Goal: Task Accomplishment & Management: Manage account settings

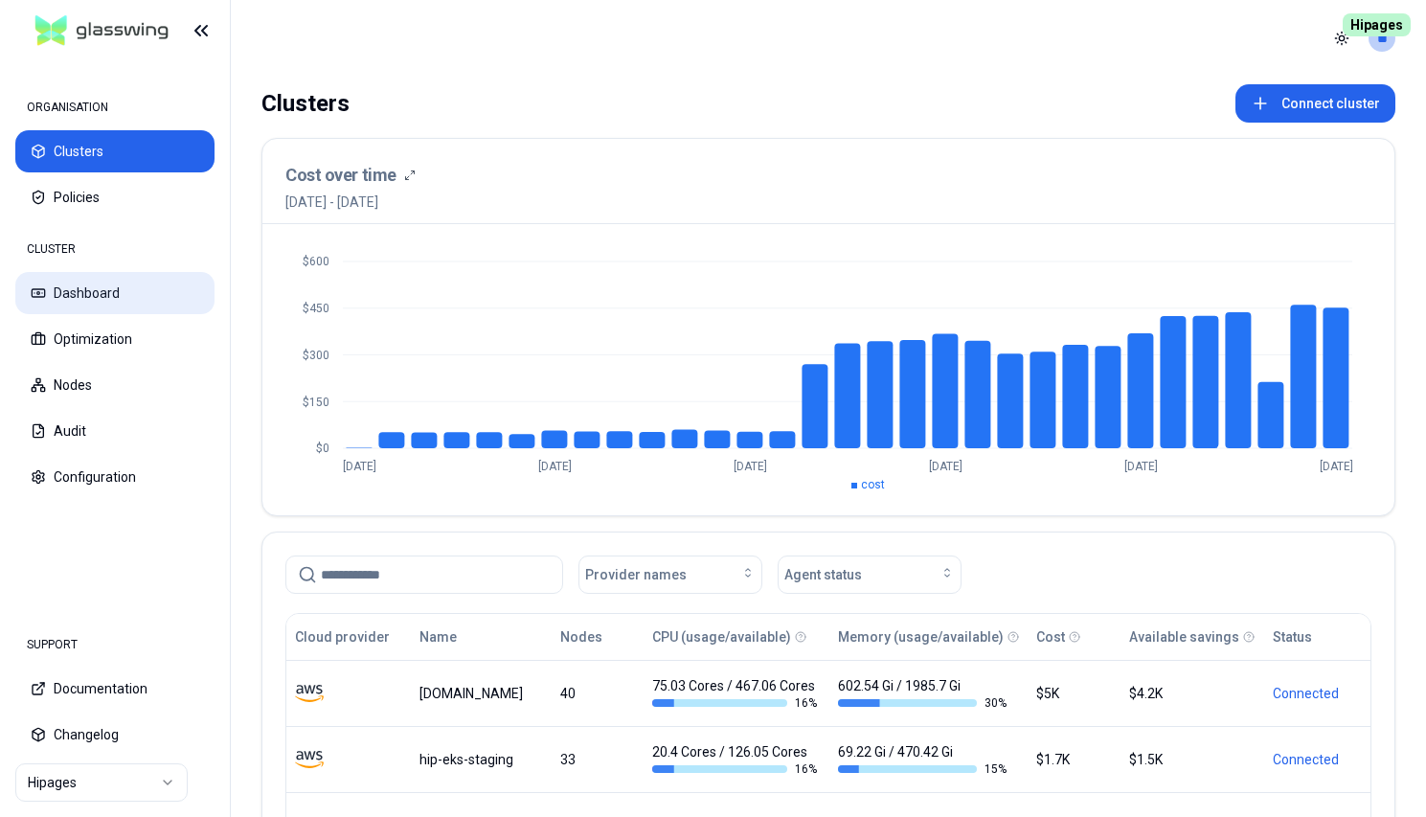
click at [117, 272] on div "CLUSTER Dashboard Optimization Nodes Audit Configuration" at bounding box center [114, 364] width 199 height 268
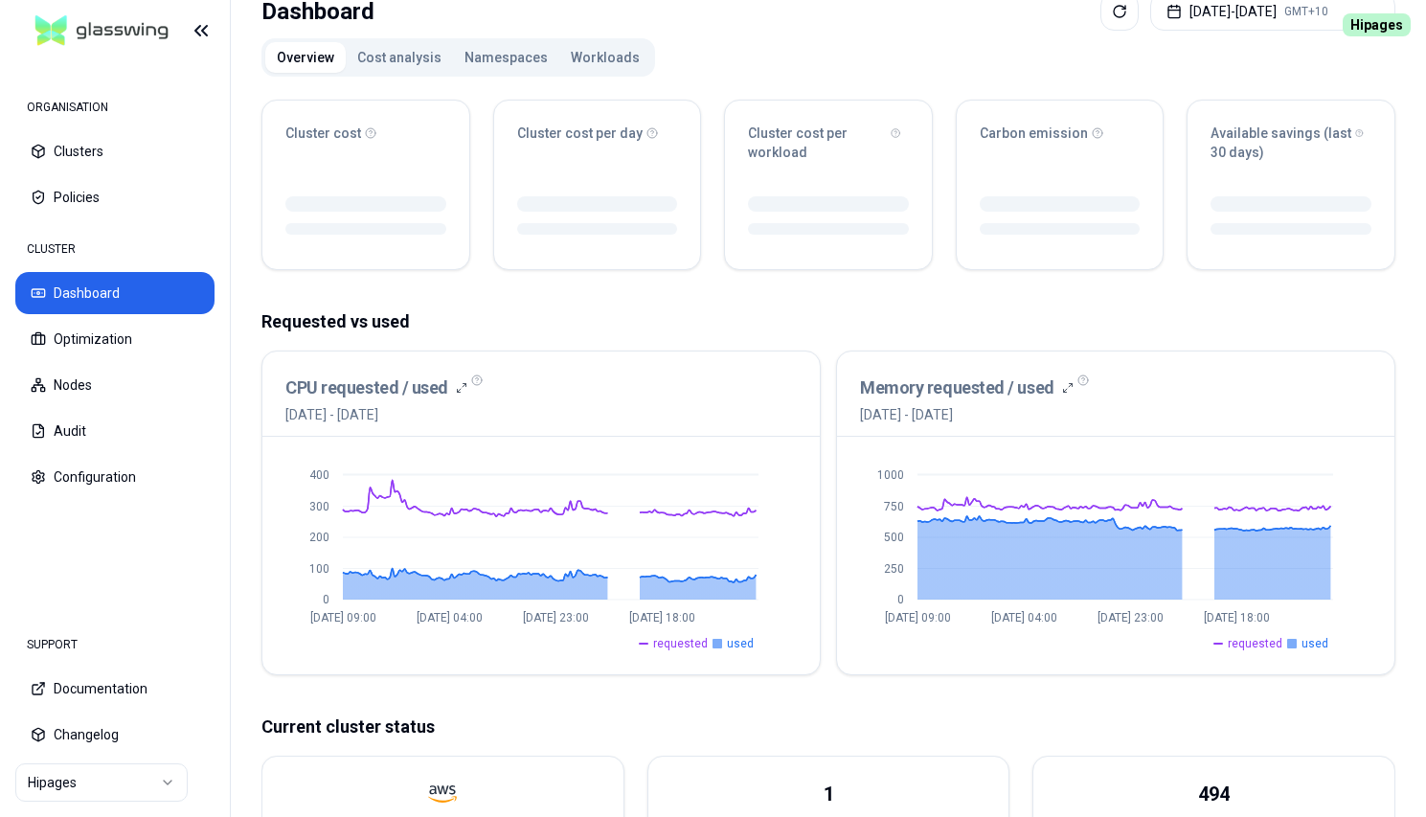
scroll to position [146, 0]
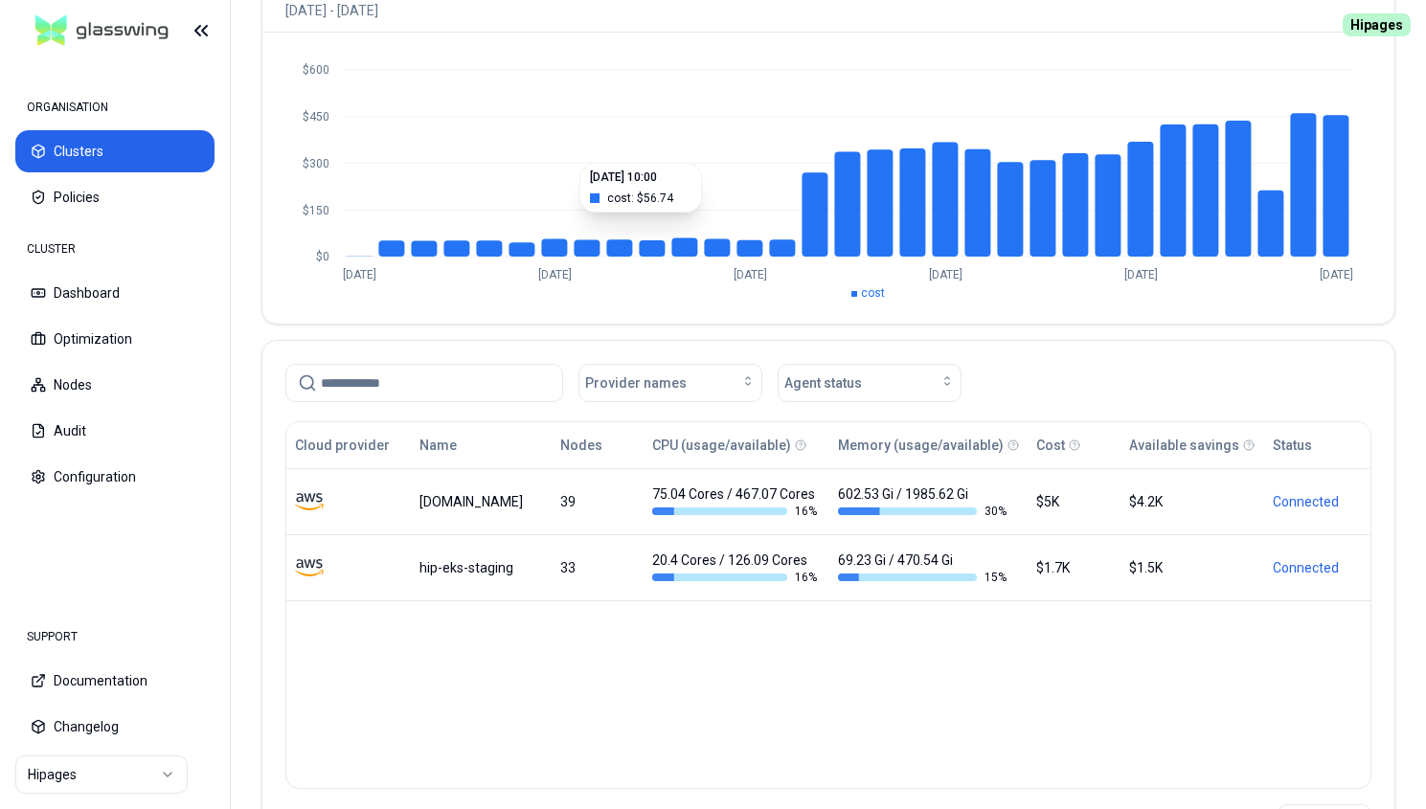
scroll to position [195, 0]
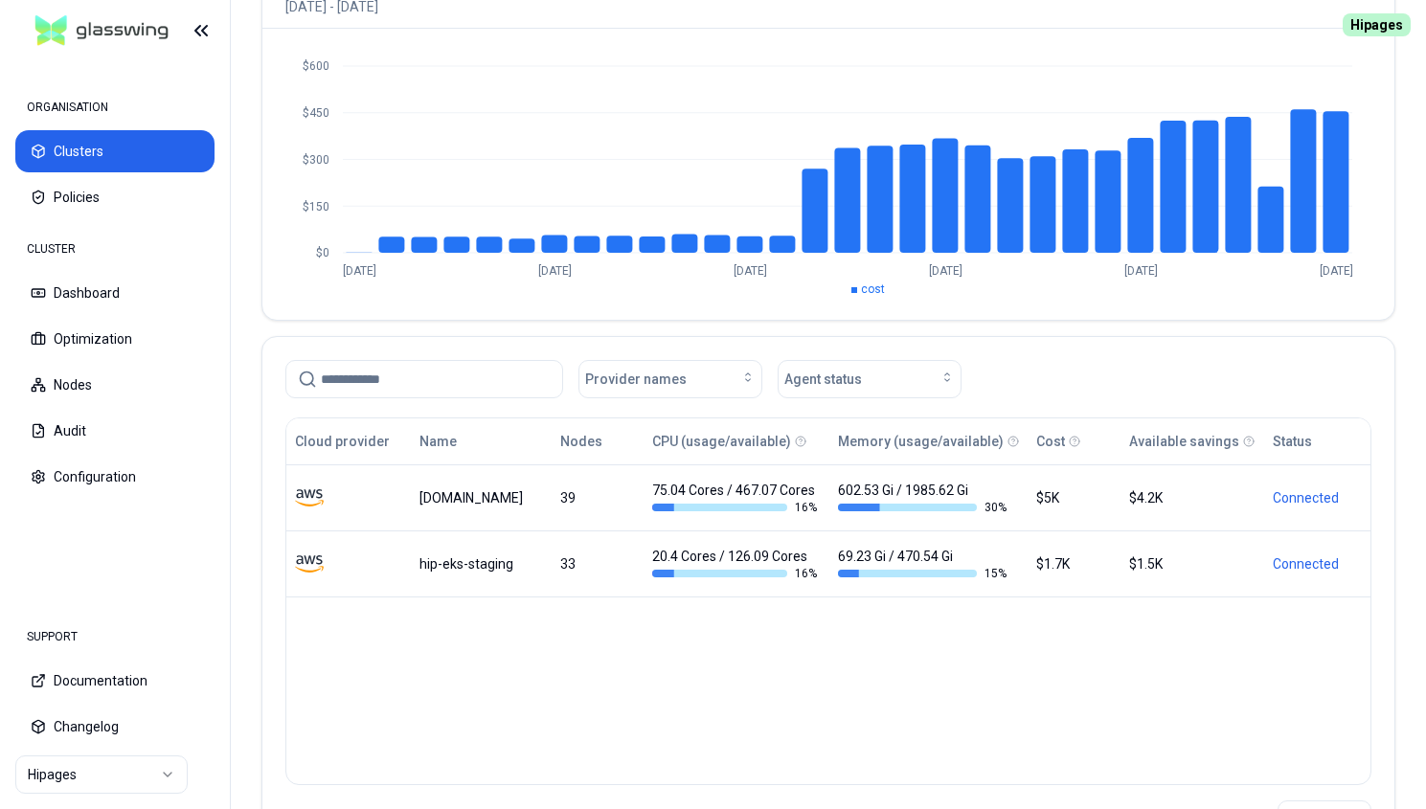
click at [101, 771] on html "ORGANISATION Clusters Policies CLUSTER Dashboard Optimization Nodes Audit Confi…" at bounding box center [713, 404] width 1426 height 809
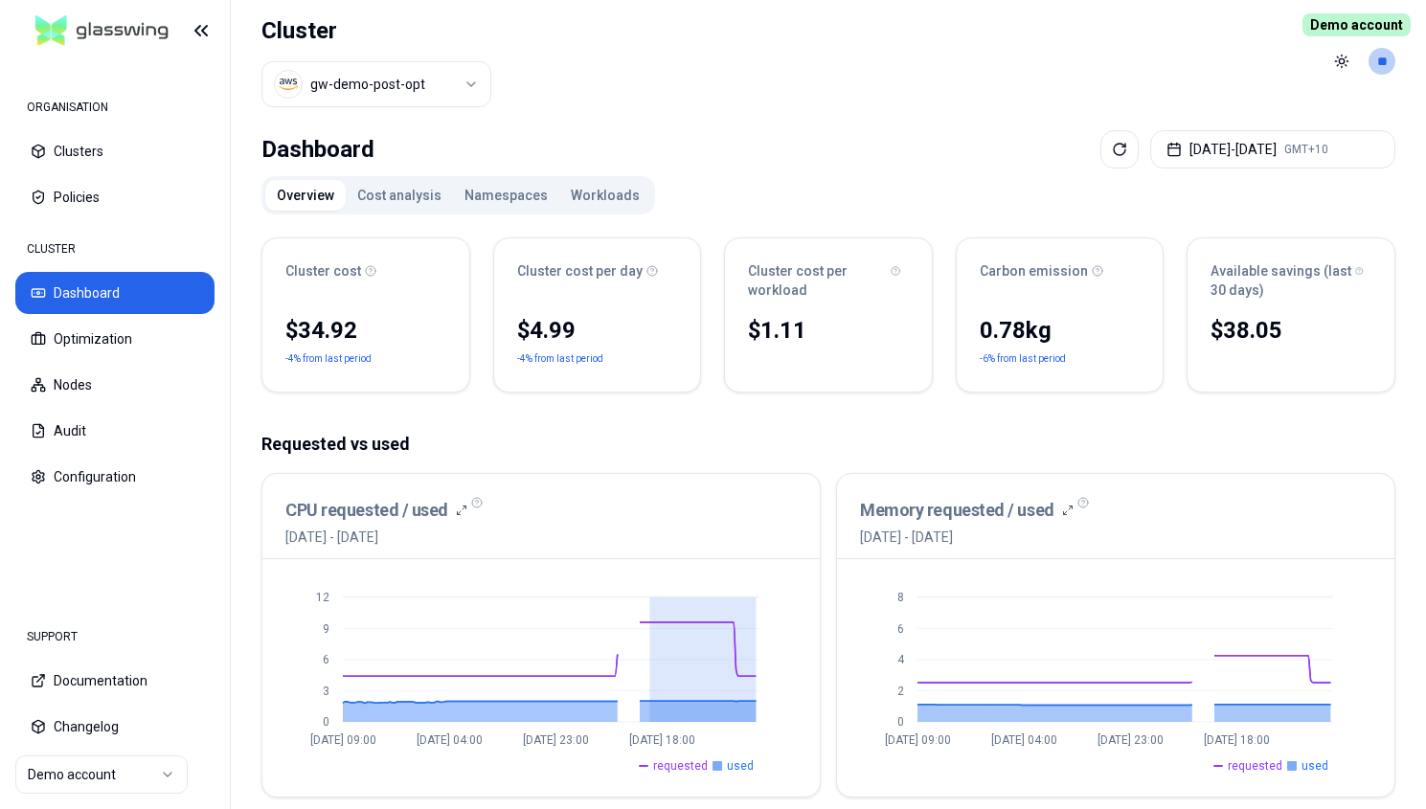
drag, startPoint x: 650, startPoint y: 659, endPoint x: 800, endPoint y: 663, distance: 150.4
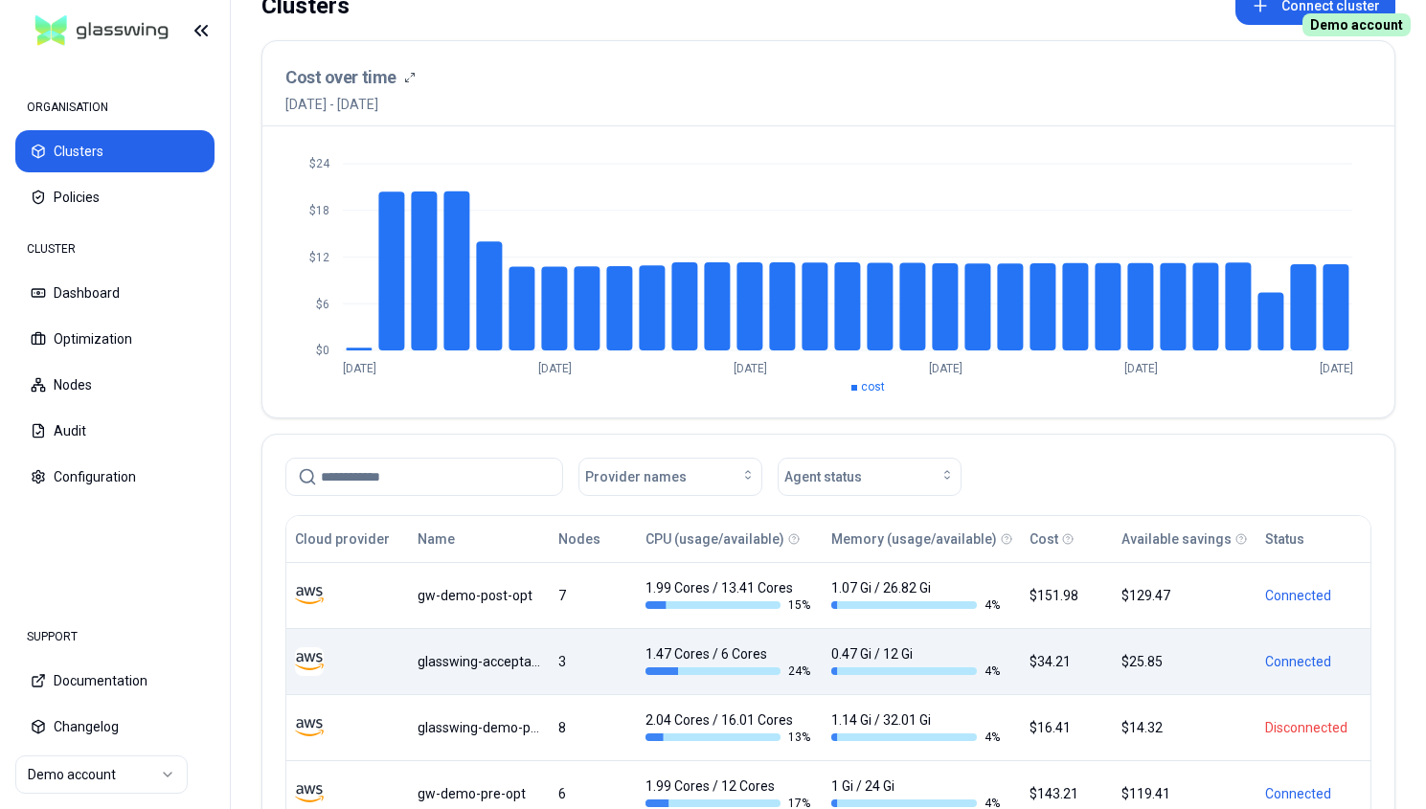
scroll to position [195, 0]
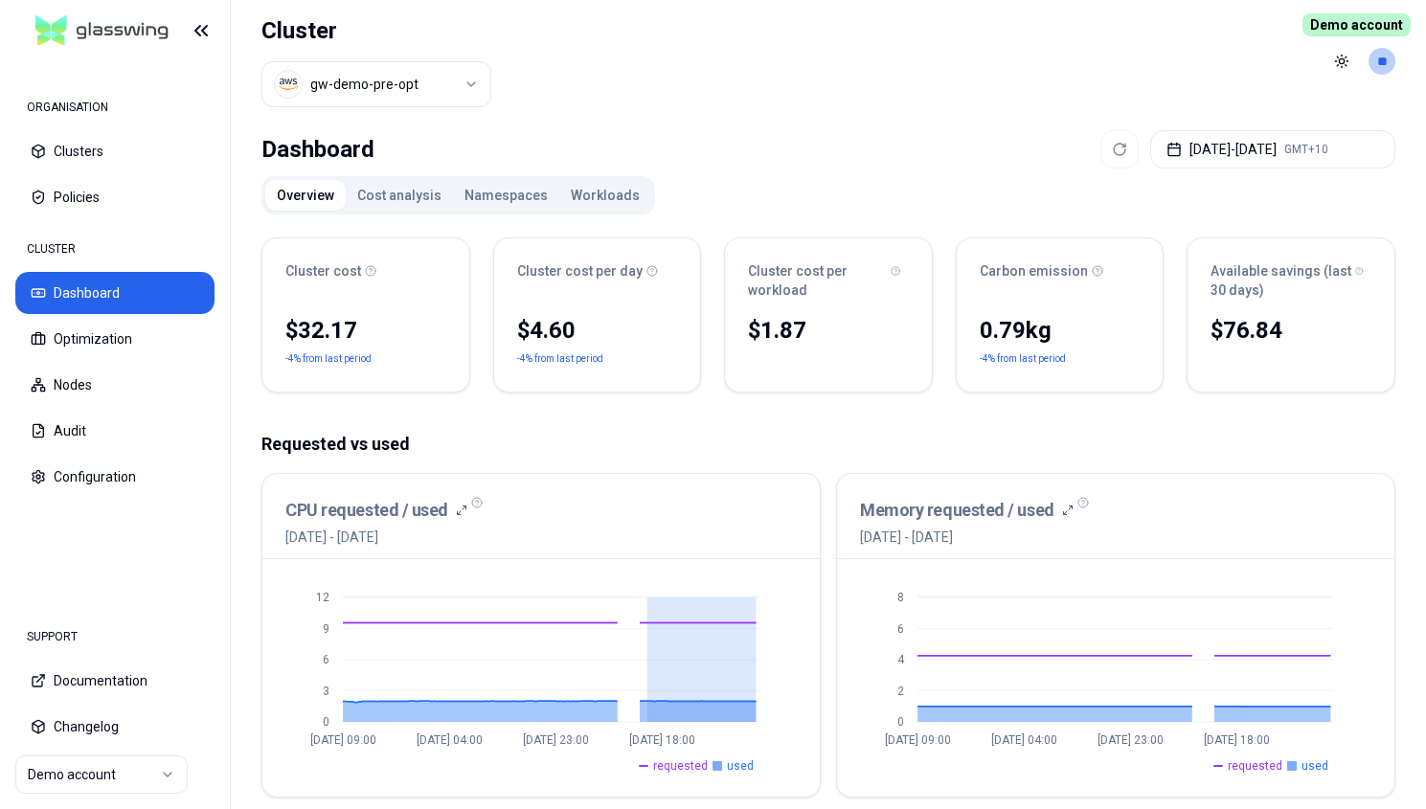
drag, startPoint x: 647, startPoint y: 625, endPoint x: 771, endPoint y: 624, distance: 123.5
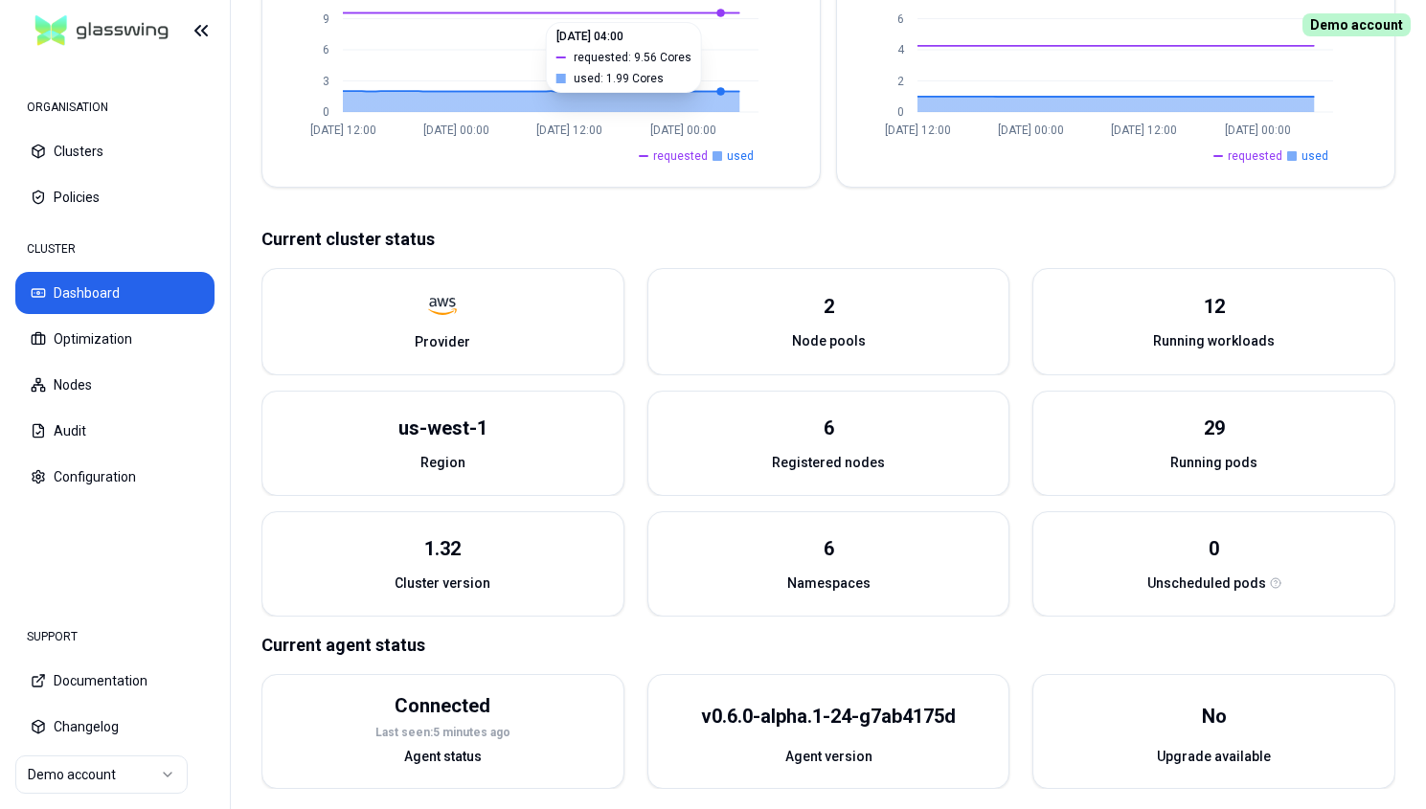
scroll to position [618, 0]
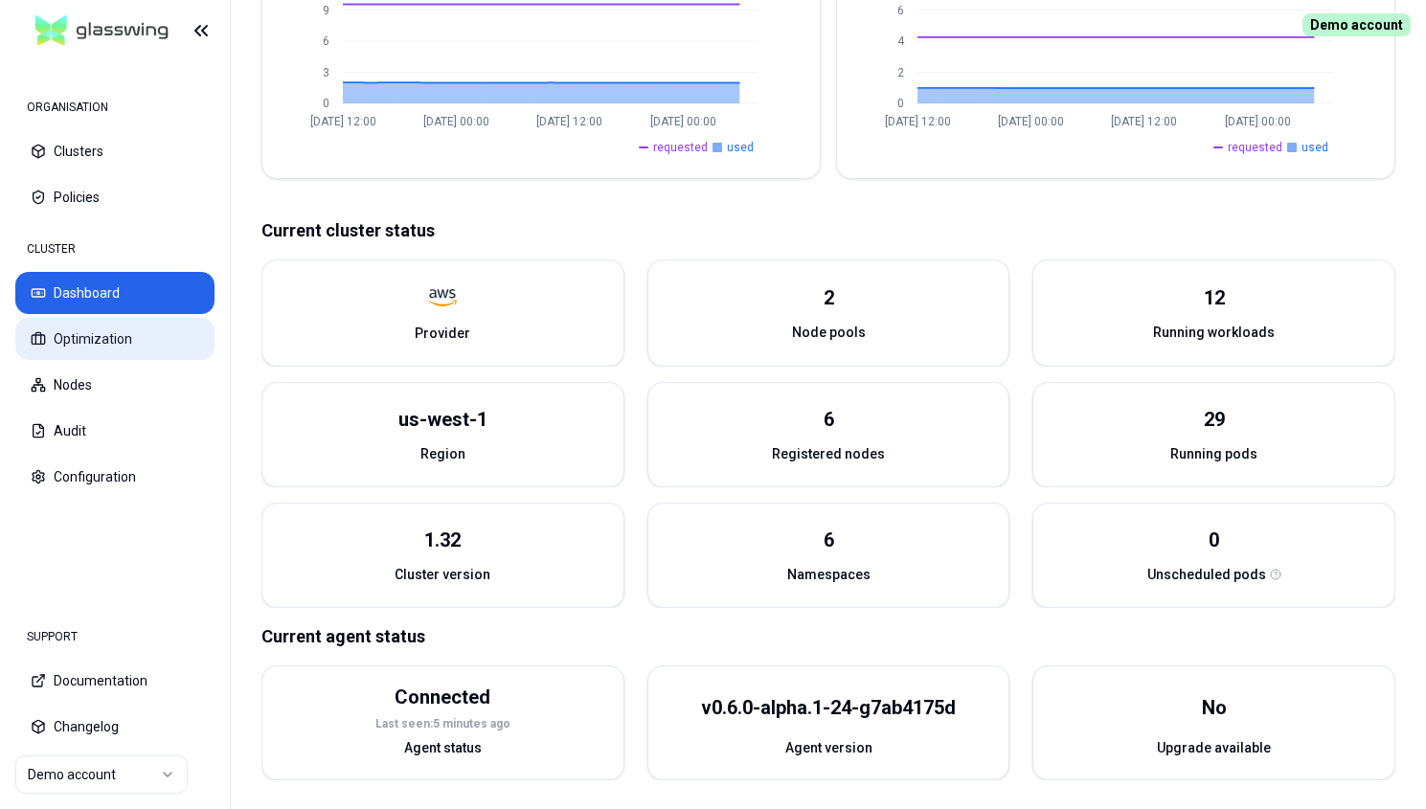
click at [129, 347] on button "Optimization" at bounding box center [114, 339] width 199 height 42
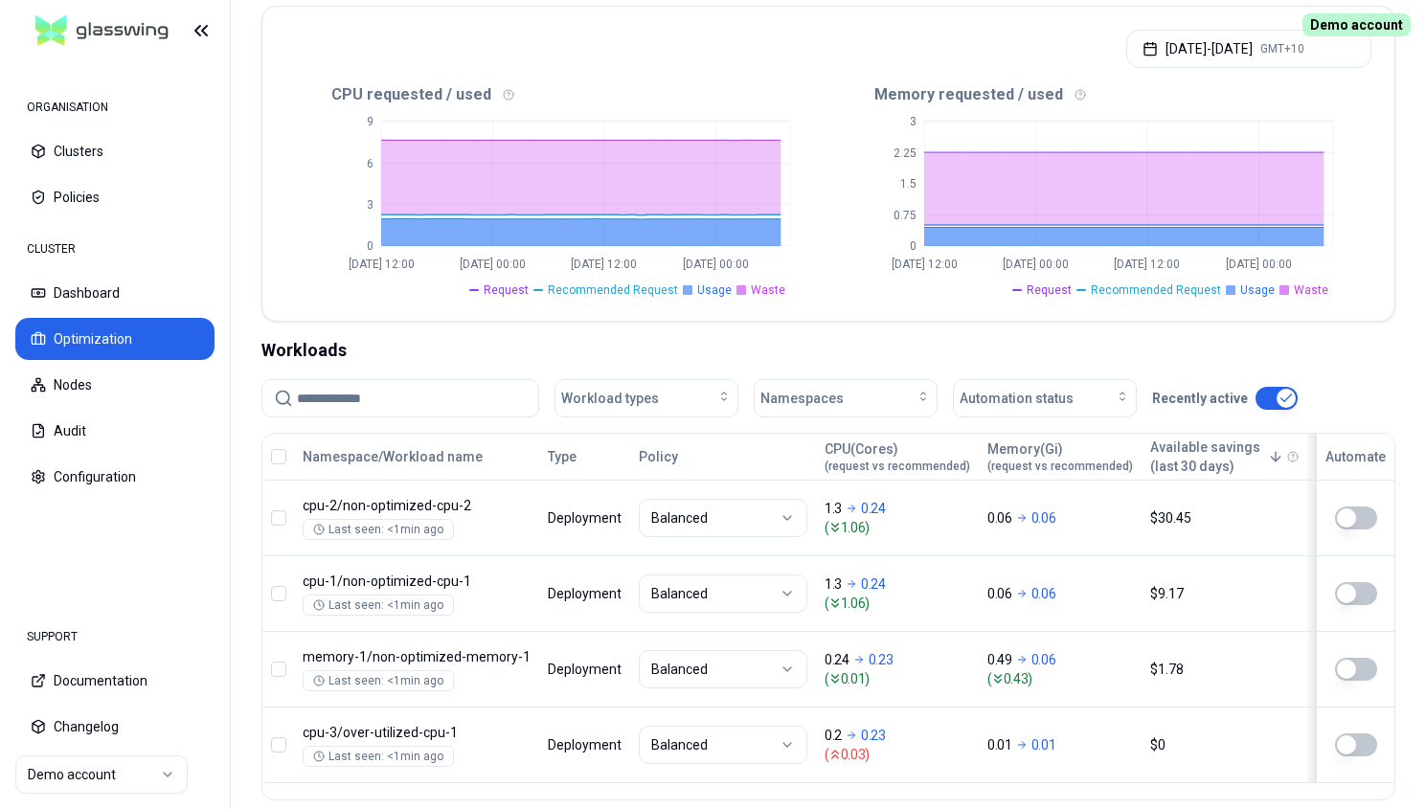
scroll to position [81, 0]
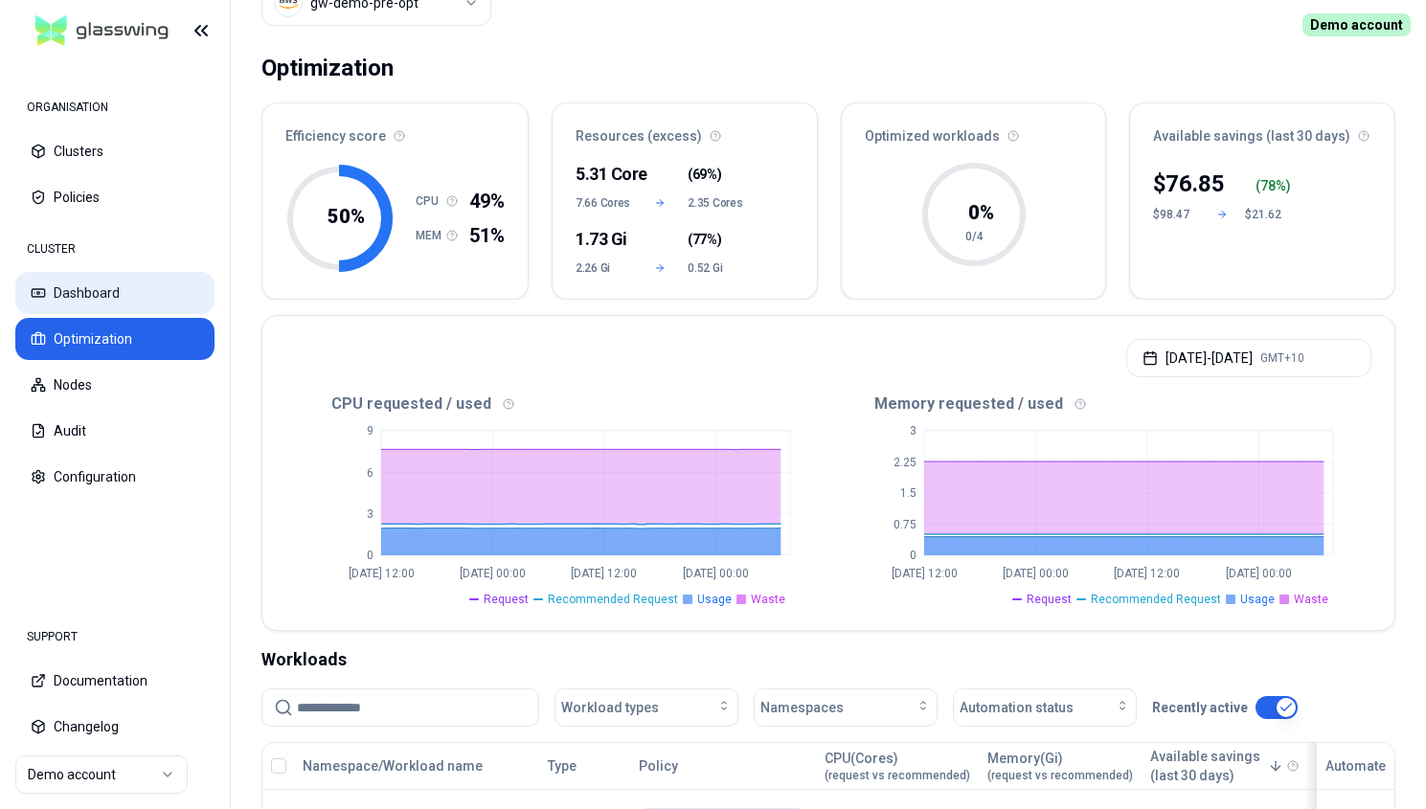
click at [101, 277] on button "Dashboard" at bounding box center [114, 293] width 199 height 42
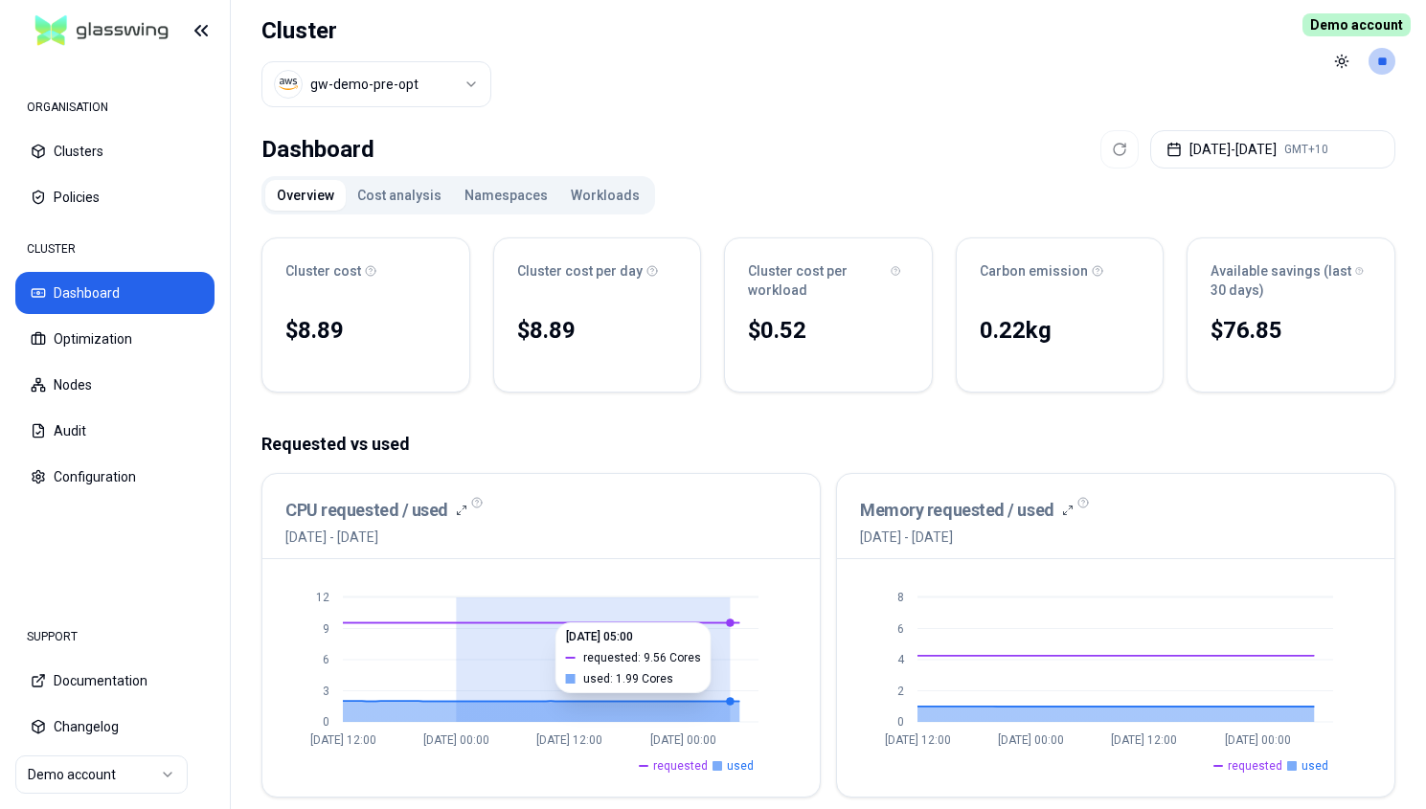
drag, startPoint x: 461, startPoint y: 704, endPoint x: 734, endPoint y: 703, distance: 273.8
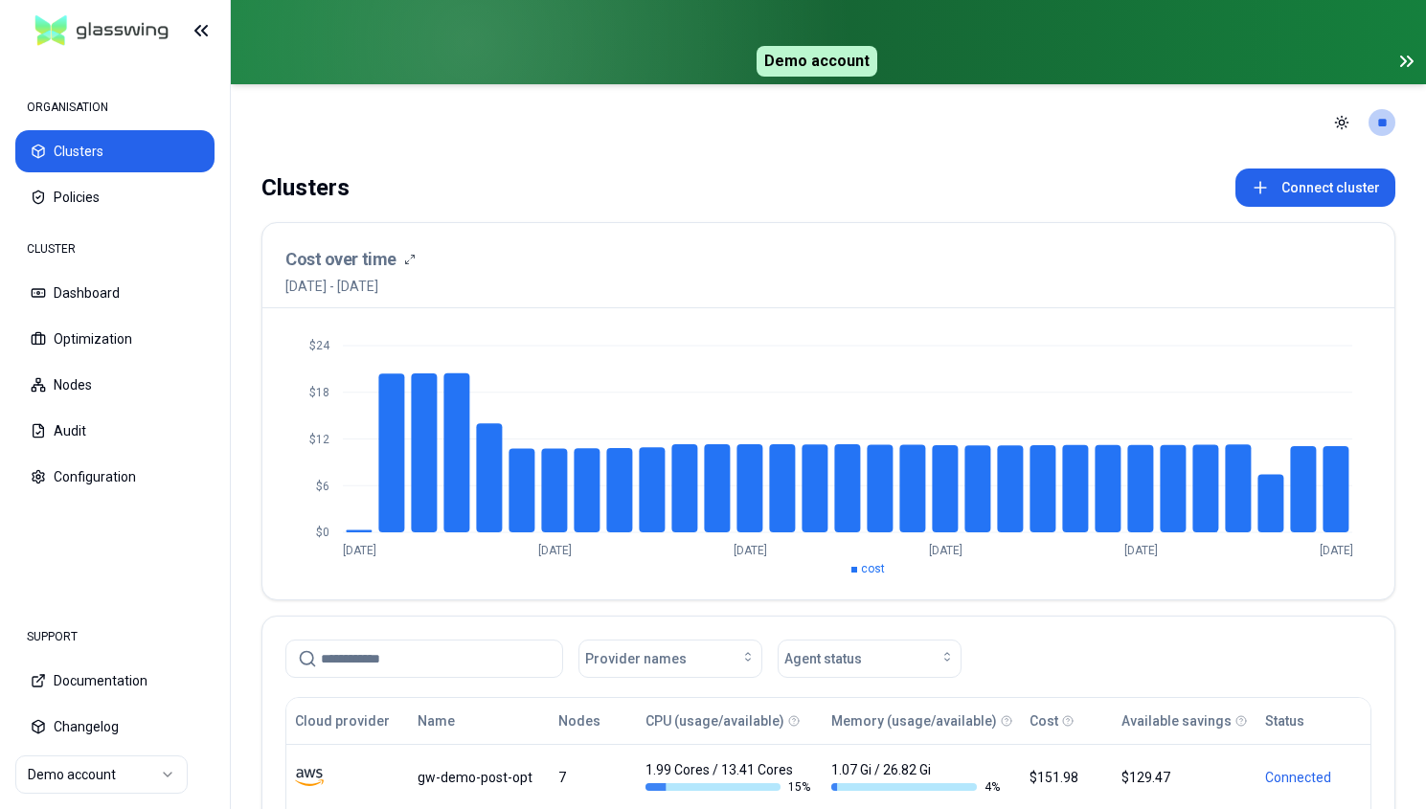
click at [1405, 57] on icon at bounding box center [1406, 61] width 23 height 23
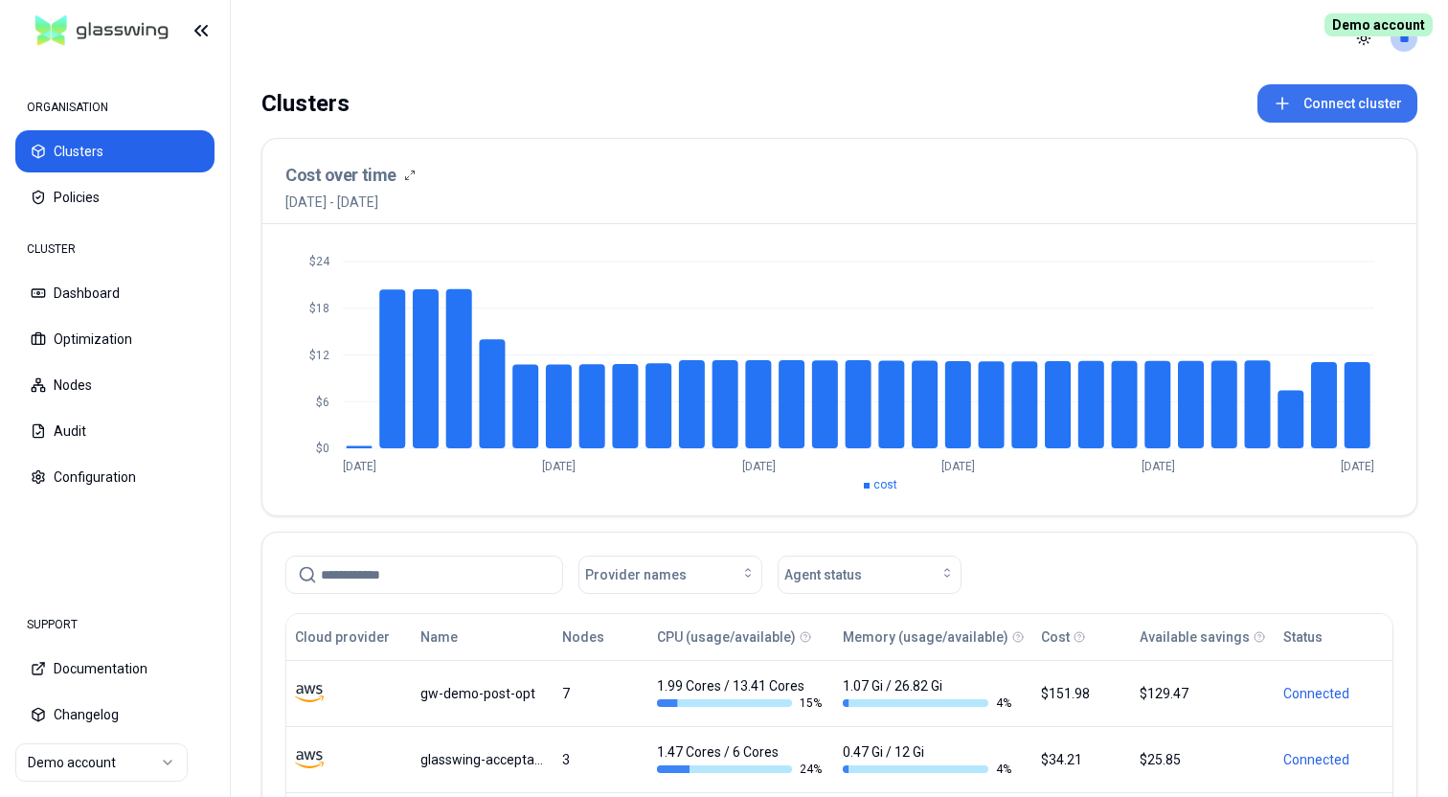
click at [1329, 101] on button "Connect cluster" at bounding box center [1337, 103] width 160 height 38
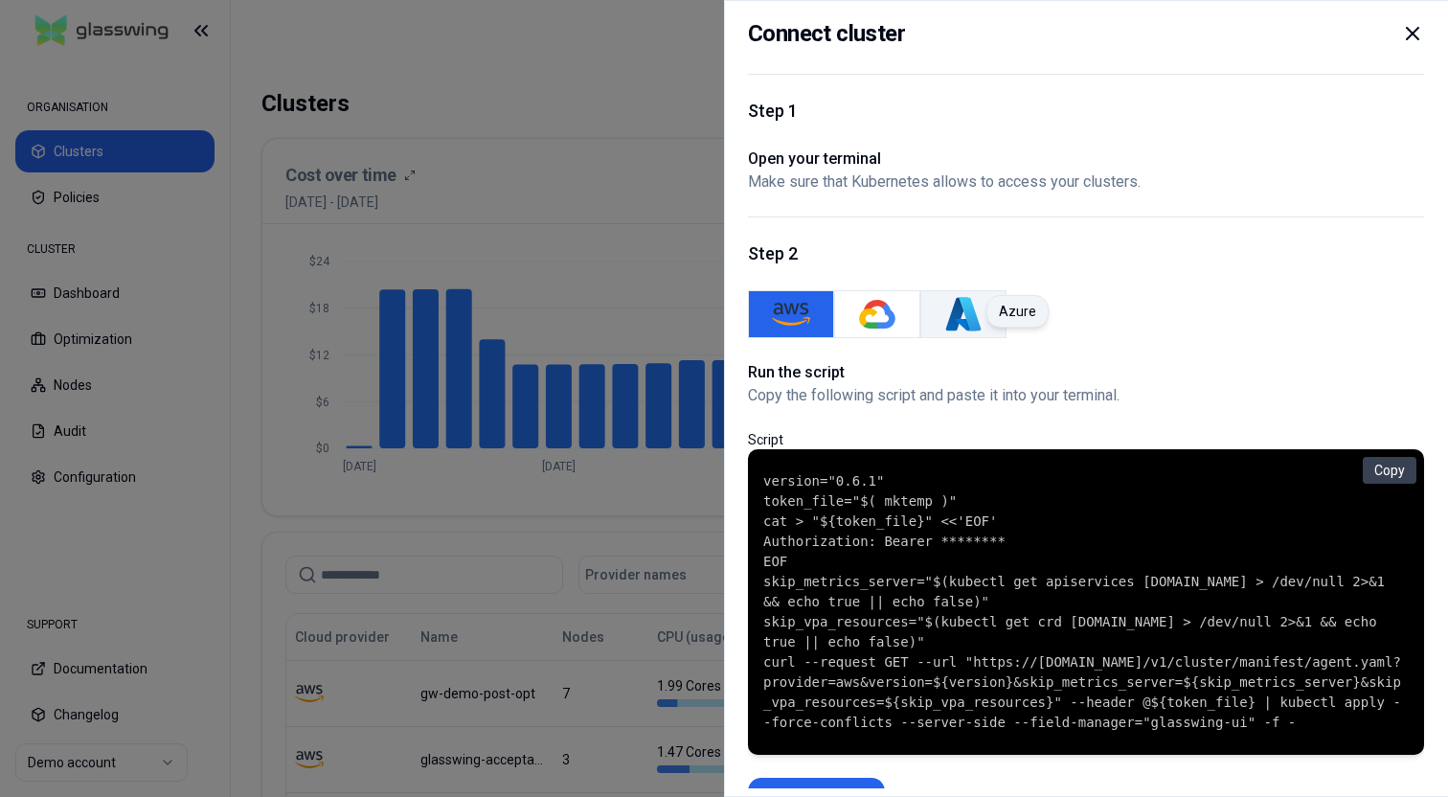
click at [970, 307] on img "Azure" at bounding box center [963, 314] width 38 height 38
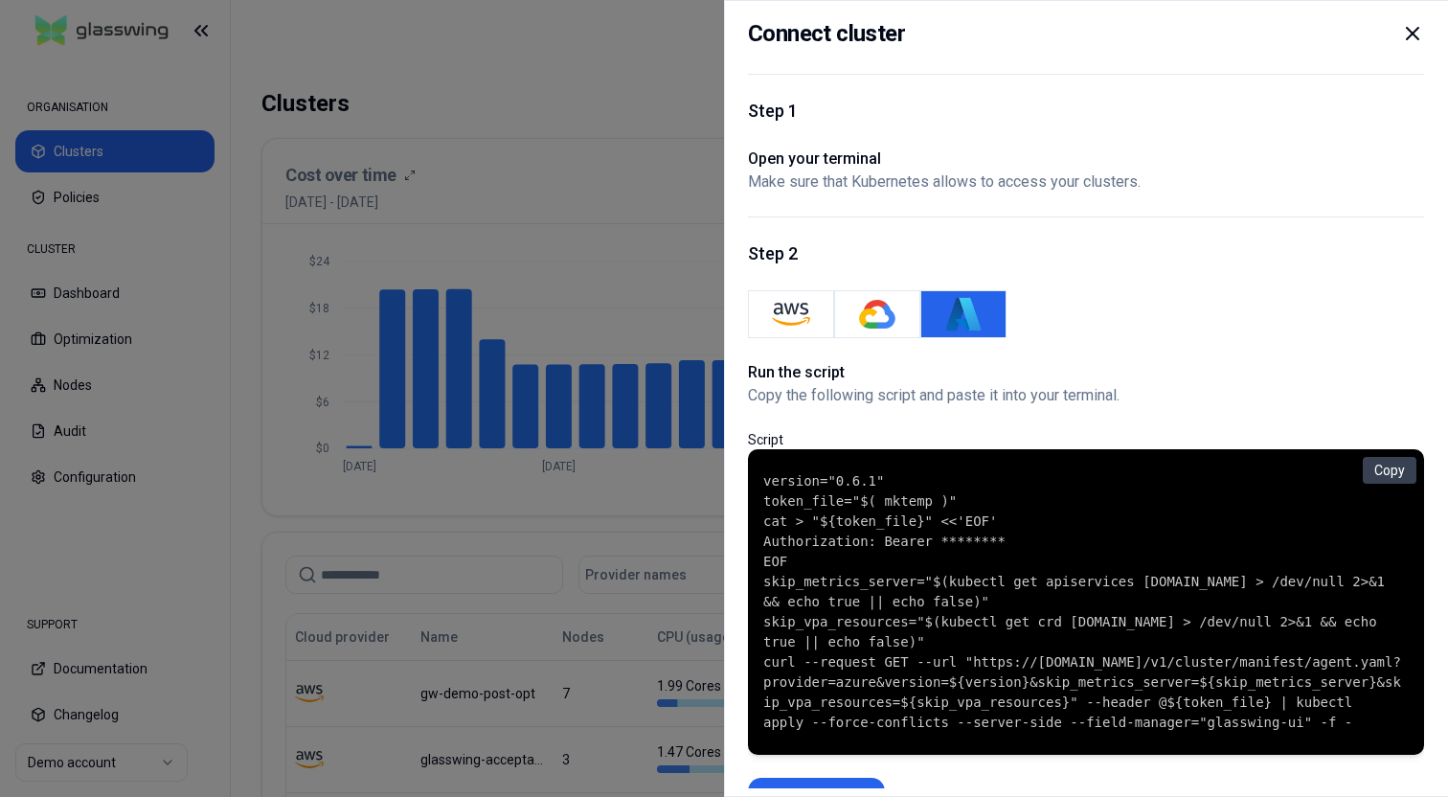
click at [1414, 34] on icon at bounding box center [1411, 33] width 11 height 11
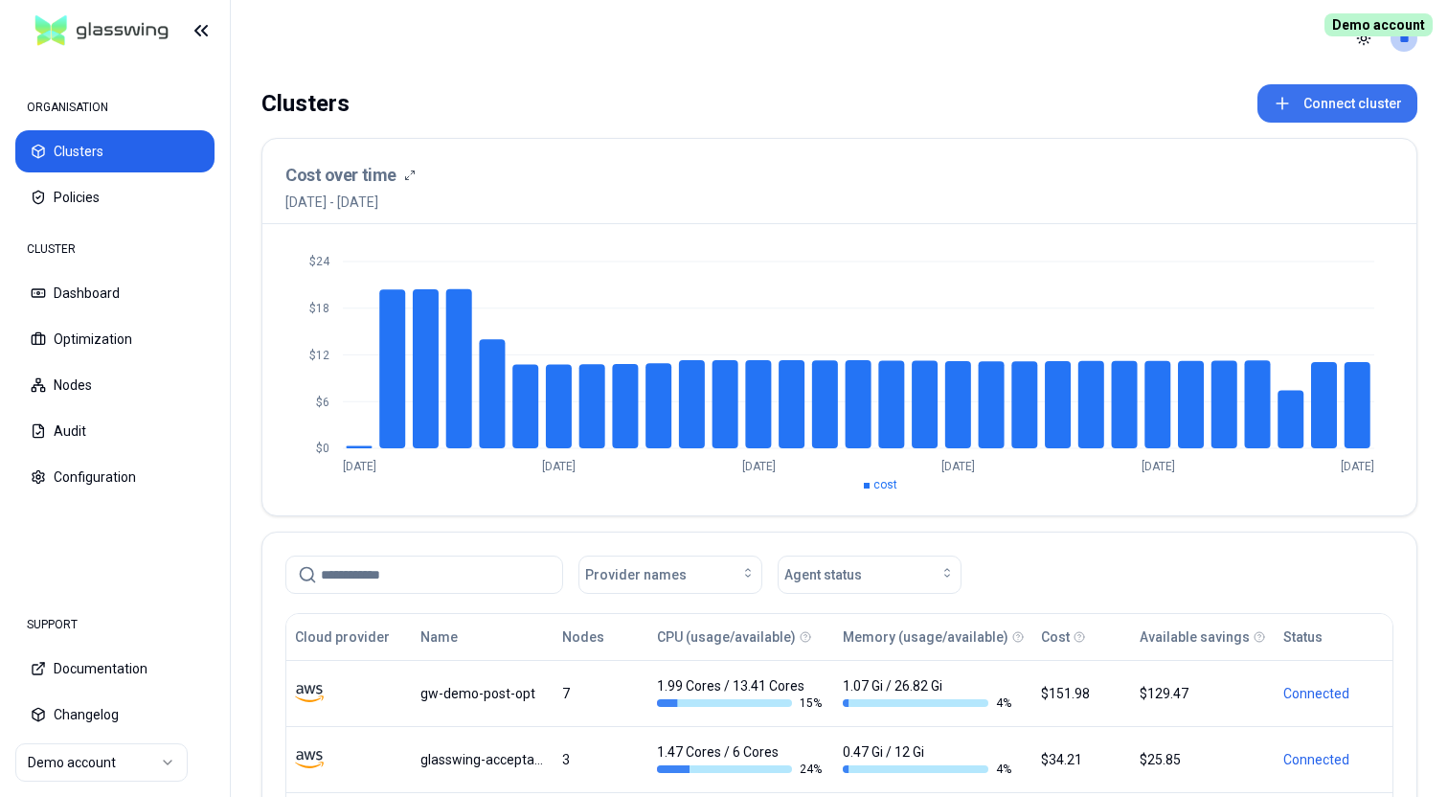
click at [1383, 100] on button "Connect cluster" at bounding box center [1337, 103] width 160 height 38
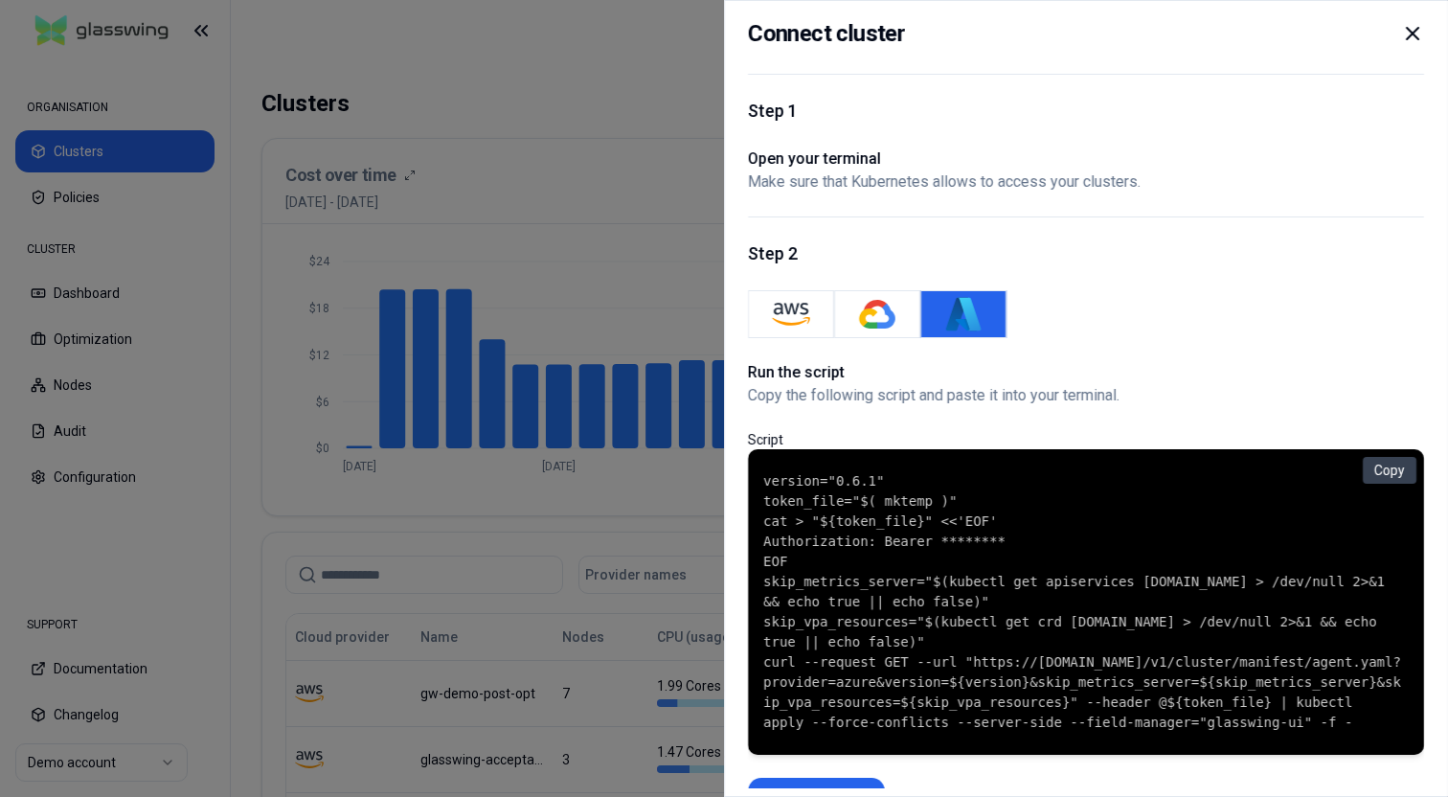
click at [1414, 34] on icon at bounding box center [1411, 33] width 11 height 11
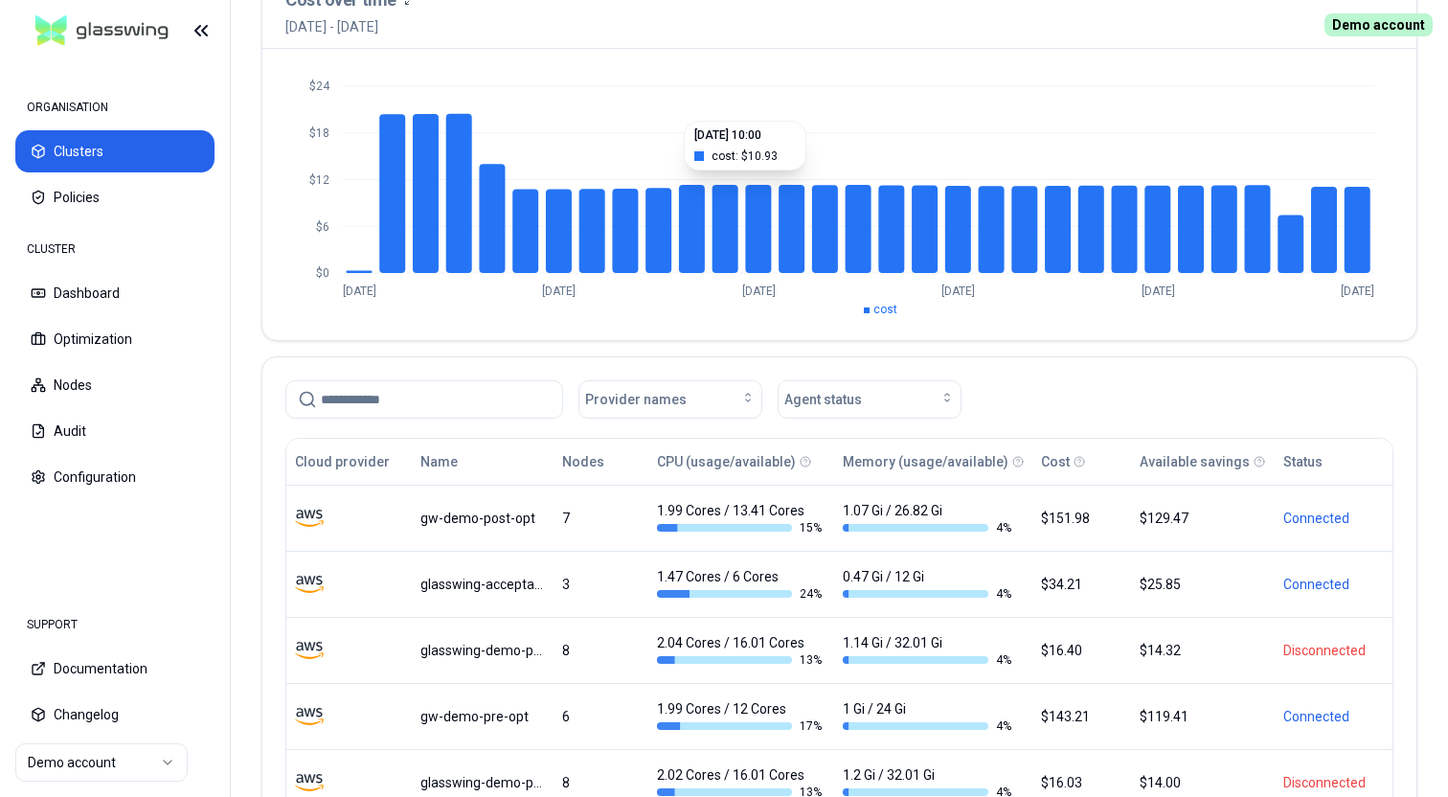
scroll to position [191, 0]
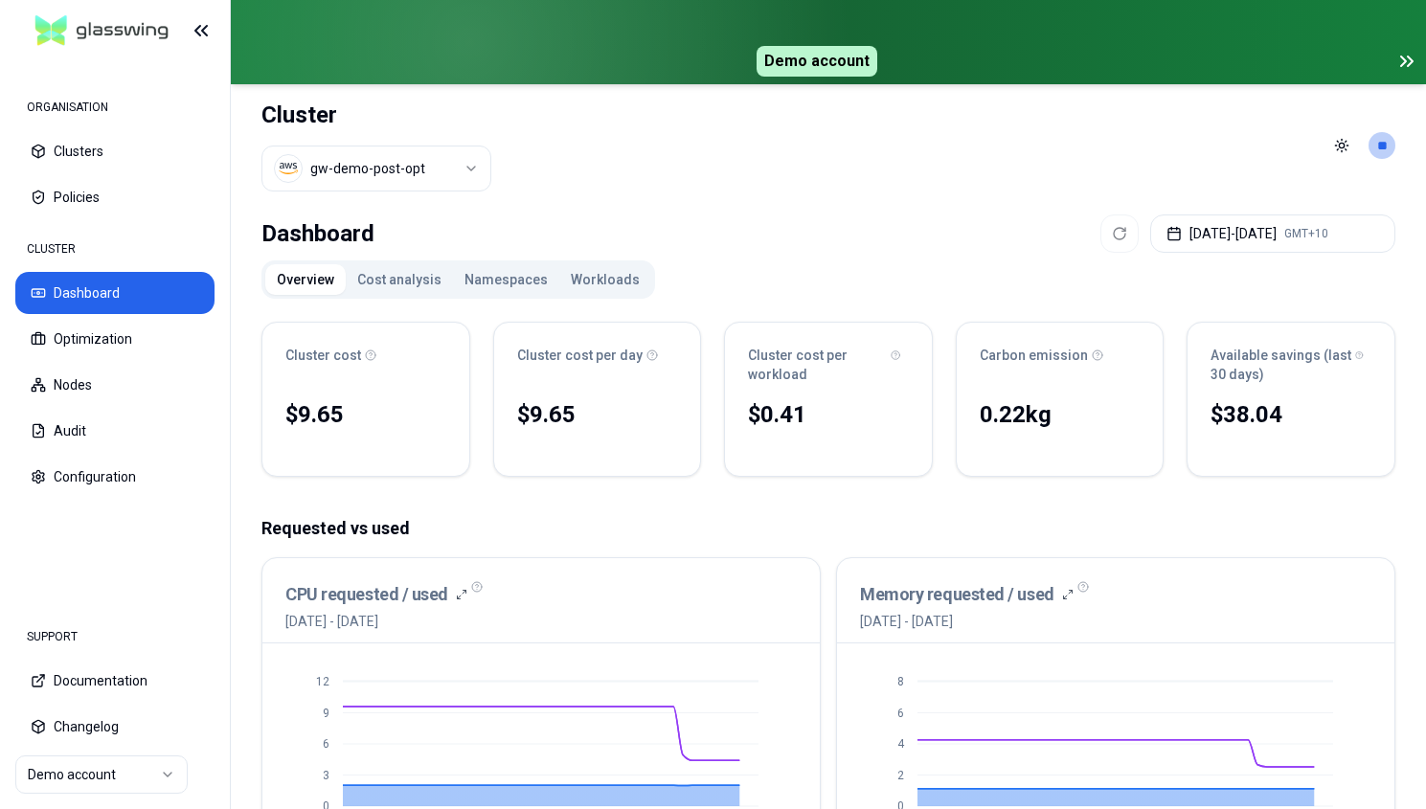
click at [1397, 58] on icon at bounding box center [1406, 61] width 23 height 23
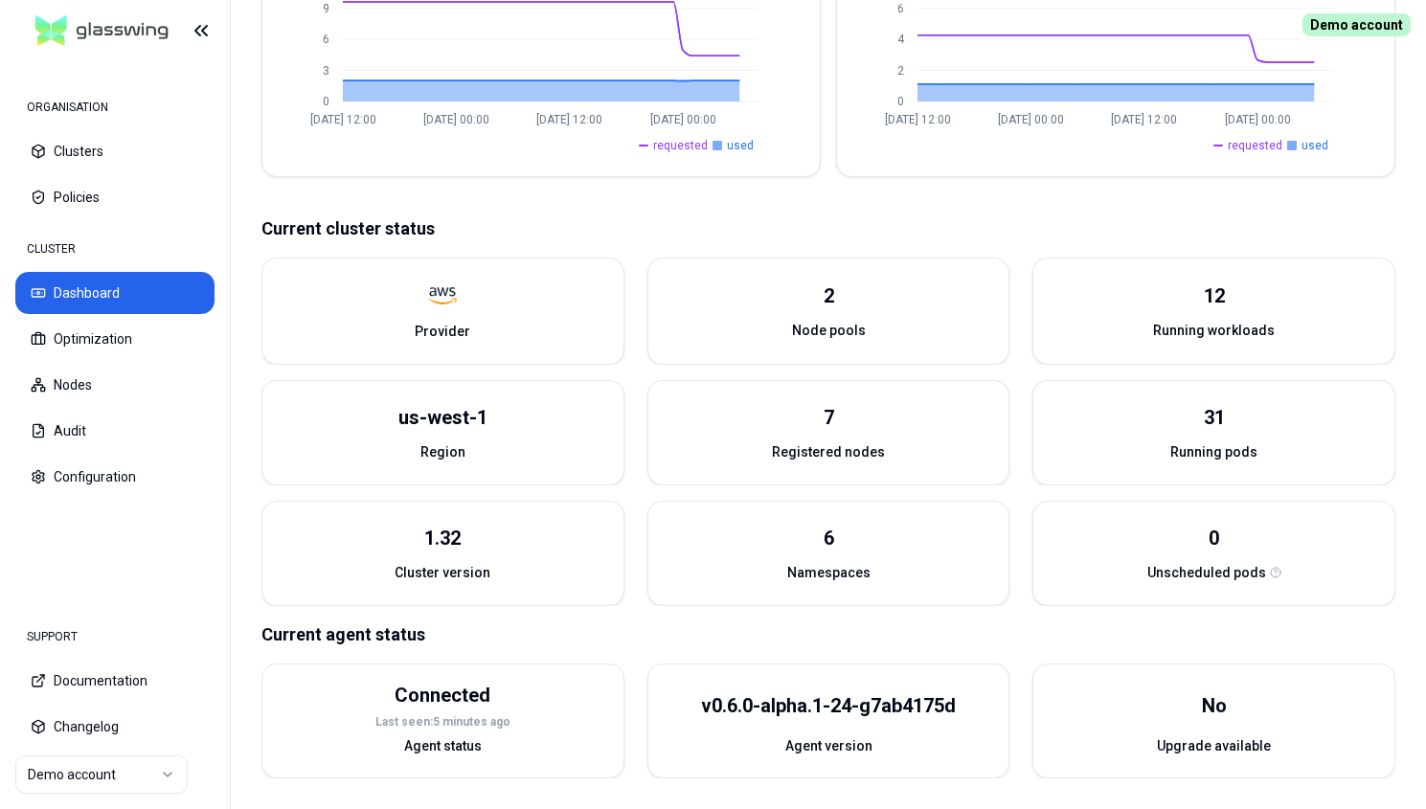
scroll to position [18, 0]
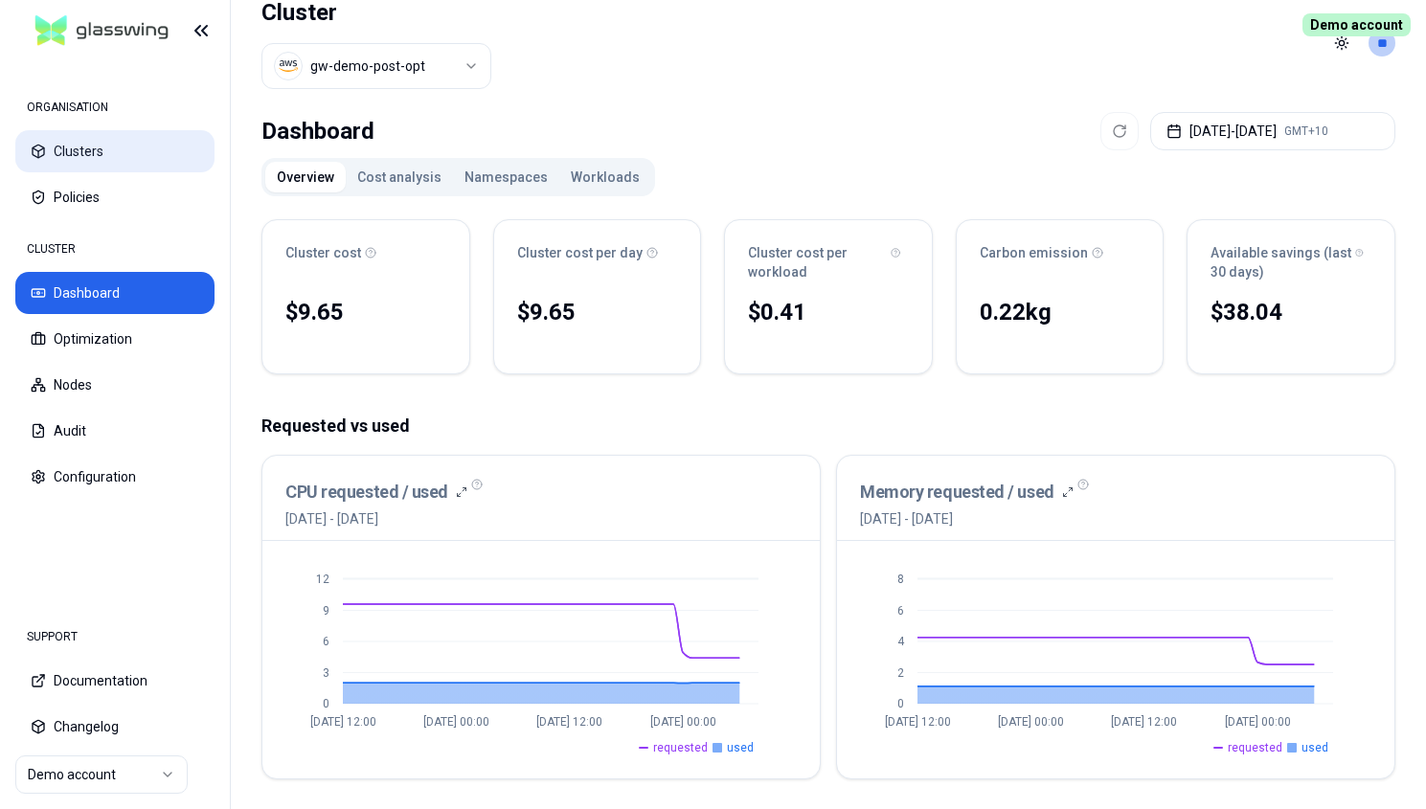
drag, startPoint x: 110, startPoint y: 149, endPoint x: 236, endPoint y: 152, distance: 125.5
click at [110, 149] on button "Clusters" at bounding box center [114, 151] width 199 height 42
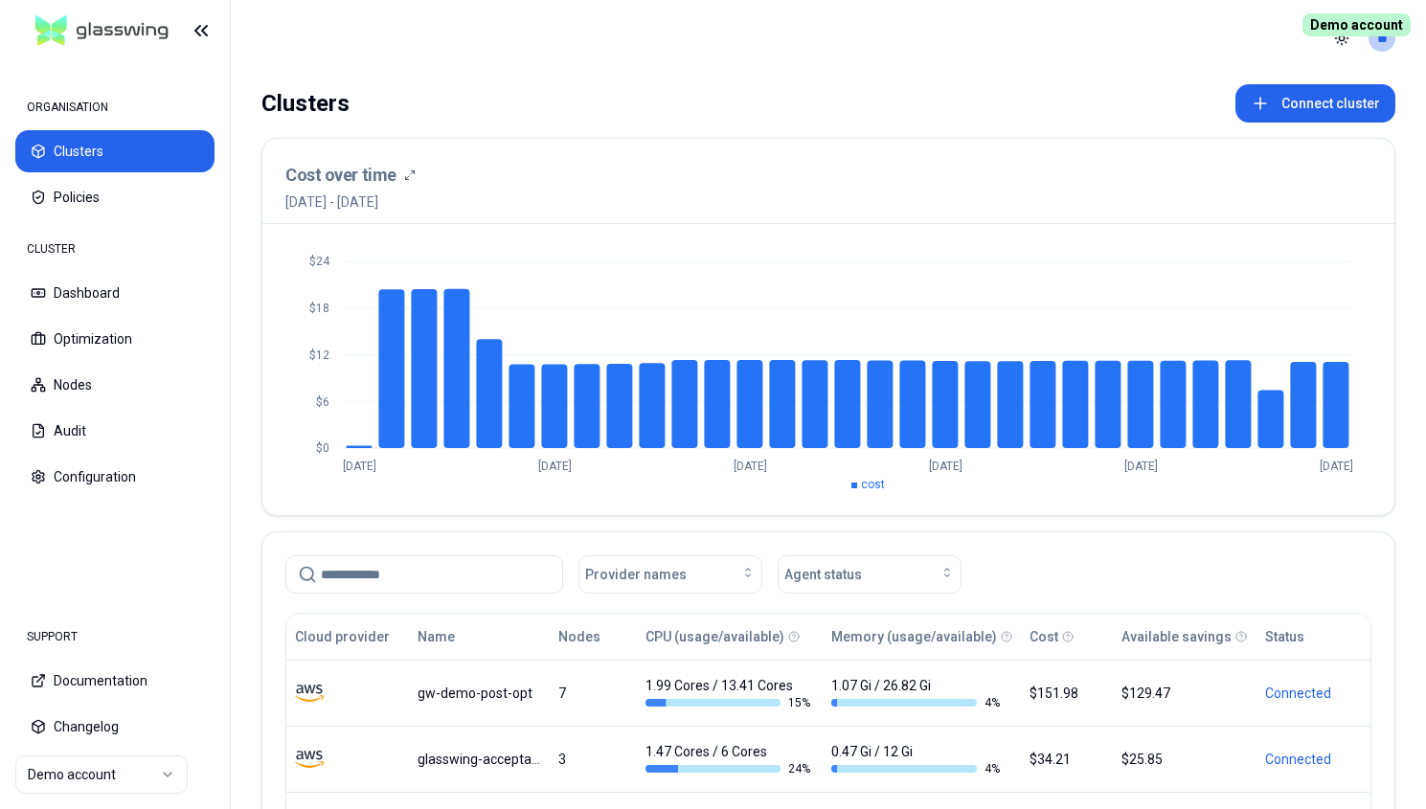
scroll to position [306, 0]
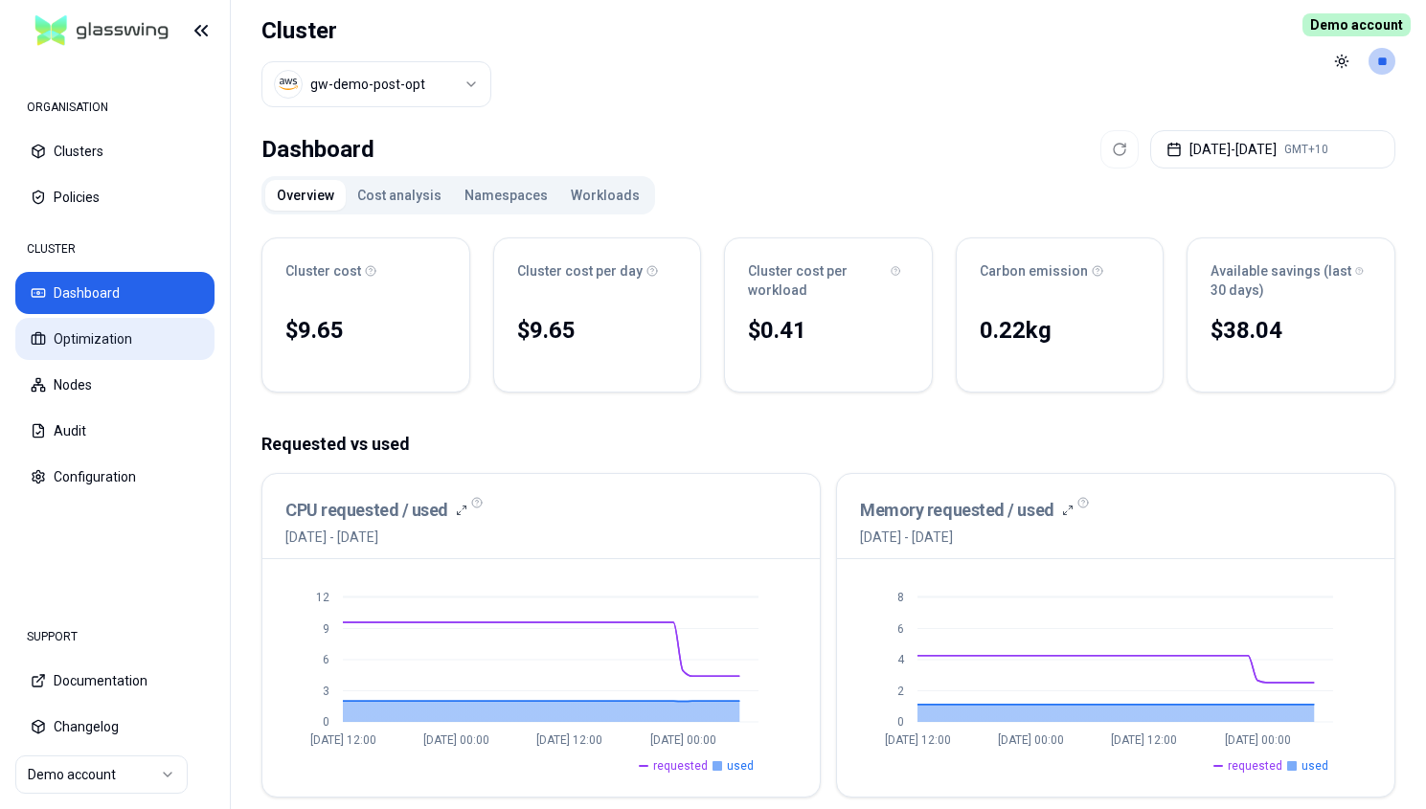
click at [129, 345] on button "Optimization" at bounding box center [114, 339] width 199 height 42
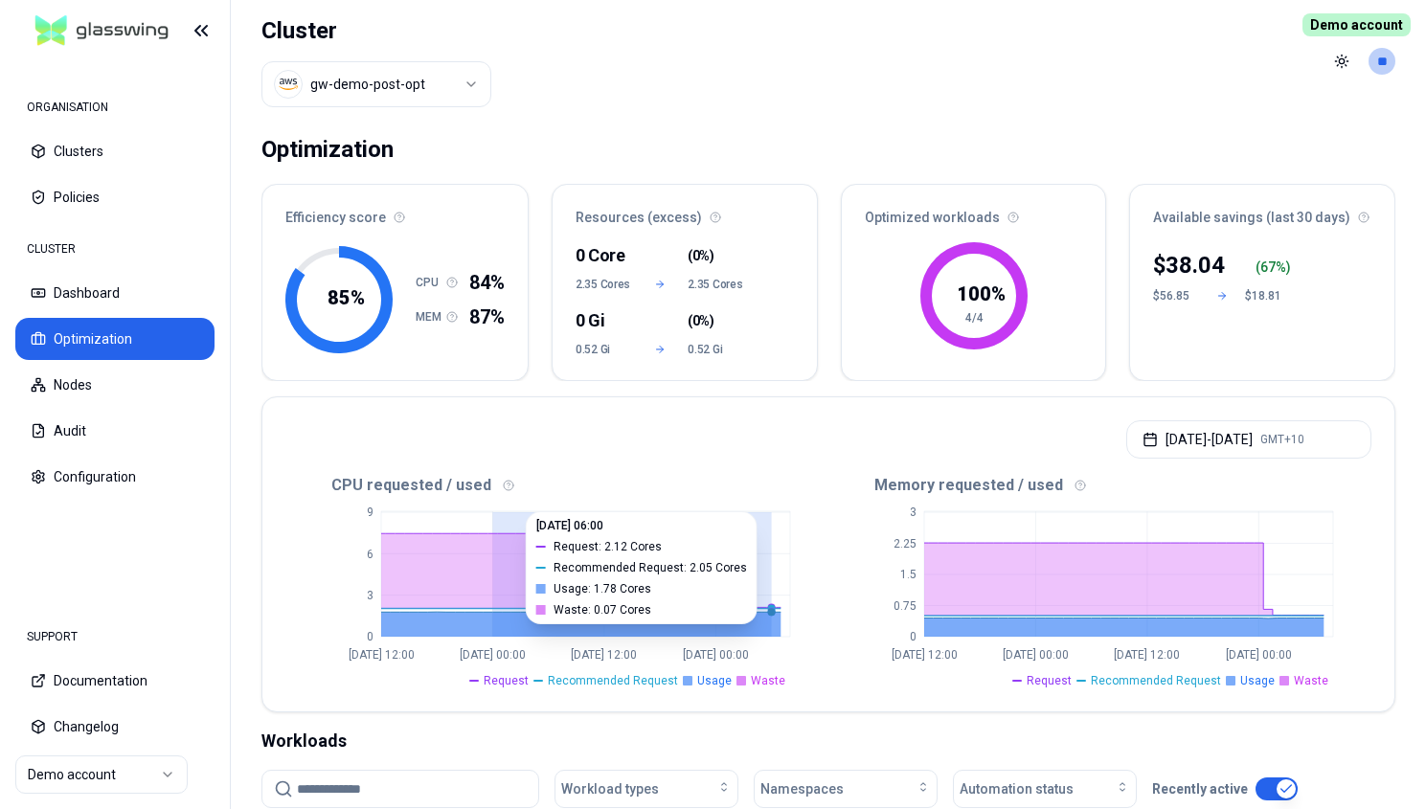
drag, startPoint x: 490, startPoint y: 586, endPoint x: 769, endPoint y: 599, distance: 278.9
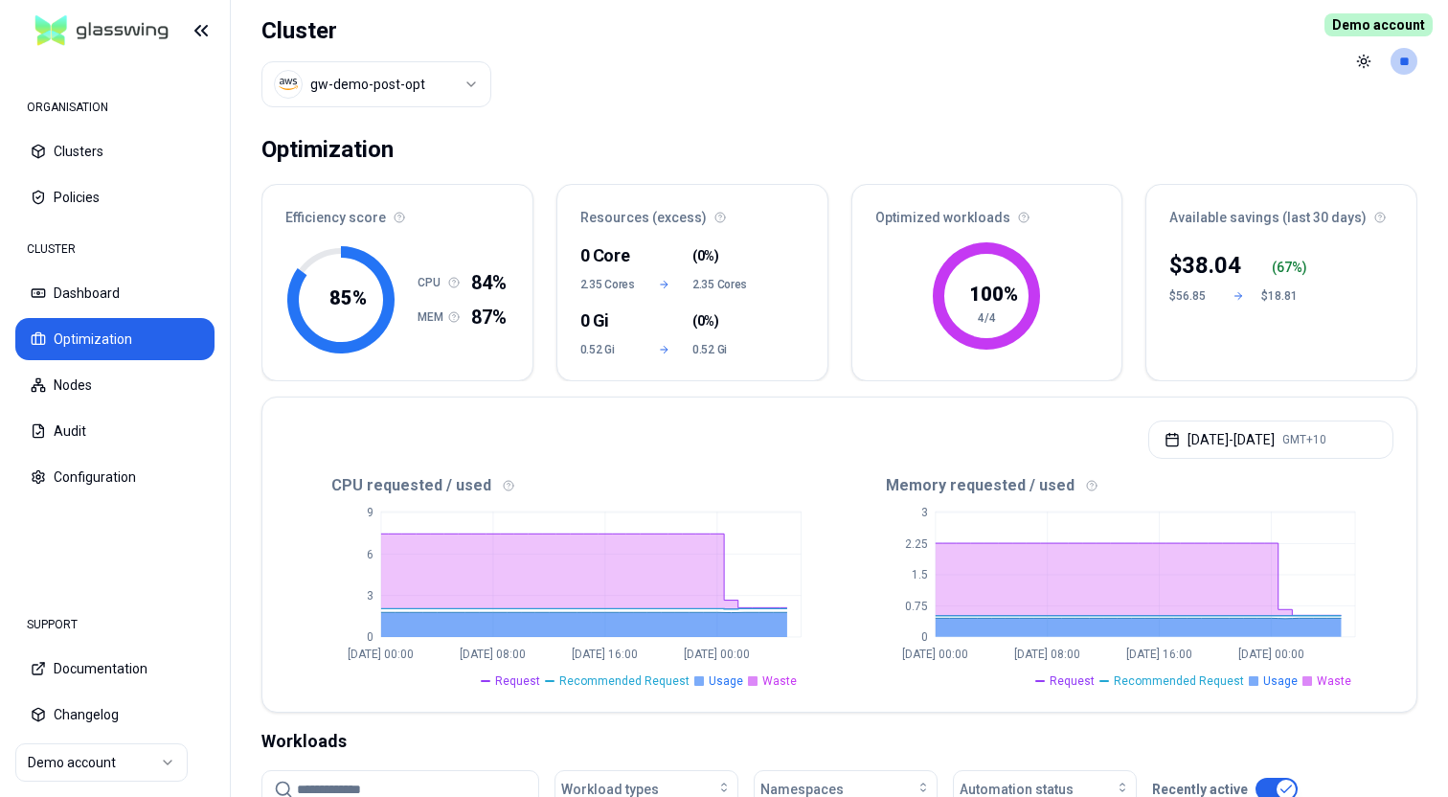
click at [742, 359] on div "0 Core ( 0% ) 2.35 Cores 2.35 Cores 0 Gi ( 0% ) 0.52 Gi 0.52 Gi" at bounding box center [692, 309] width 270 height 142
click at [880, 63] on header "Cluster gw-demo-post-opt Toggle theme **" at bounding box center [839, 61] width 1217 height 123
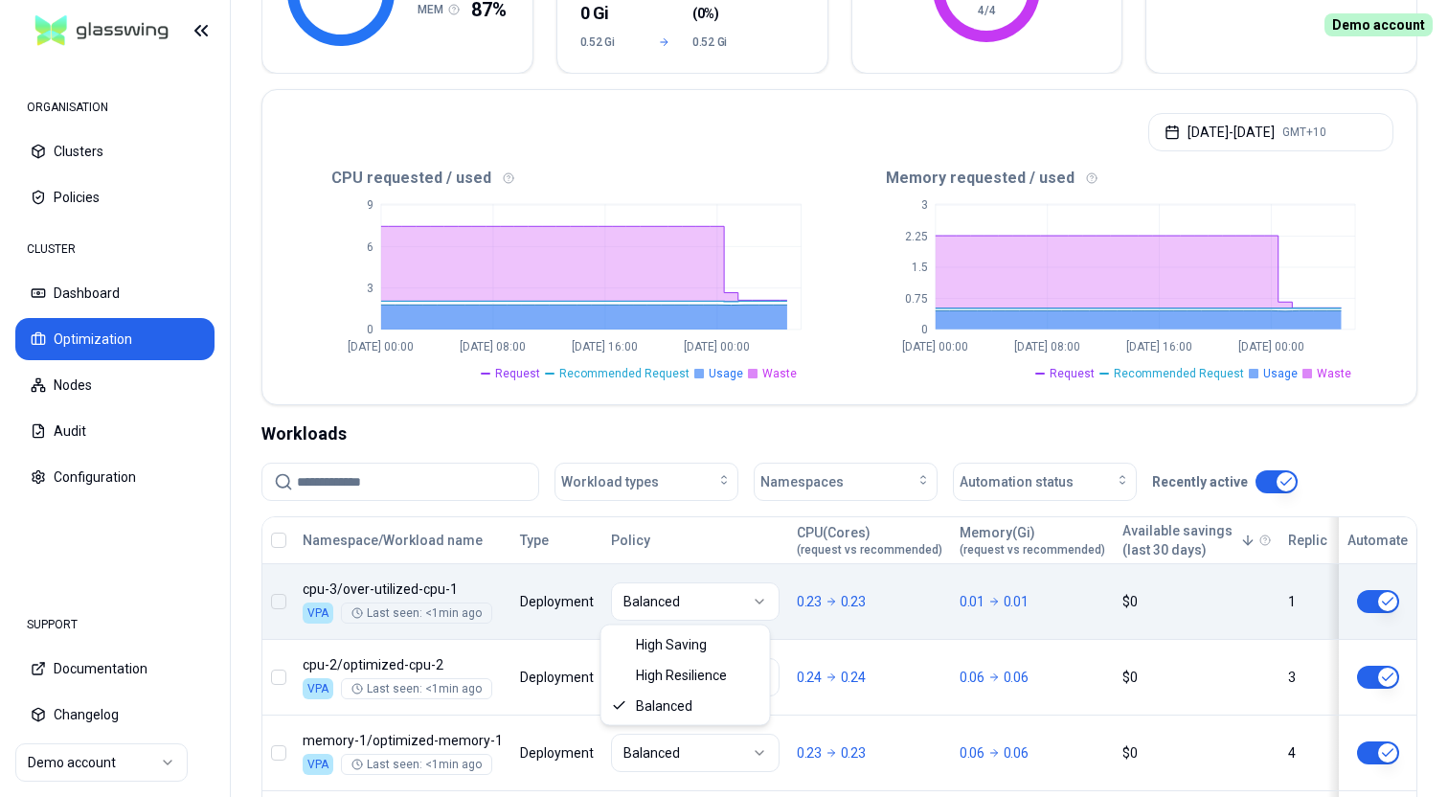
scroll to position [307, 0]
click at [721, 604] on html "ORGANISATION Clusters Policies CLUSTER Dashboard Optimization Nodes Audit Confi…" at bounding box center [724, 398] width 1448 height 797
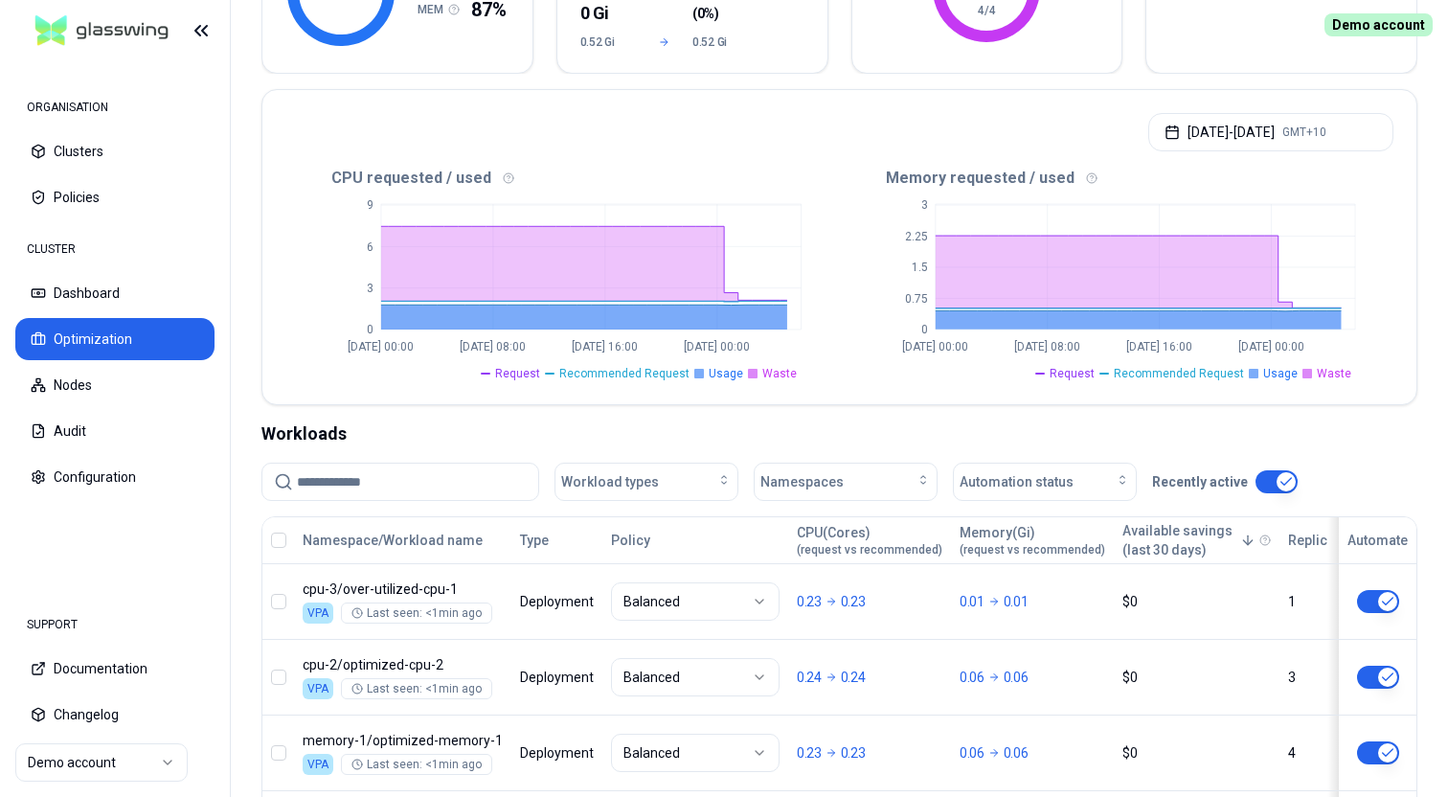
click at [847, 393] on html "ORGANISATION Clusters Policies CLUSTER Dashboard Optimization Nodes Audit Confi…" at bounding box center [724, 398] width 1448 height 797
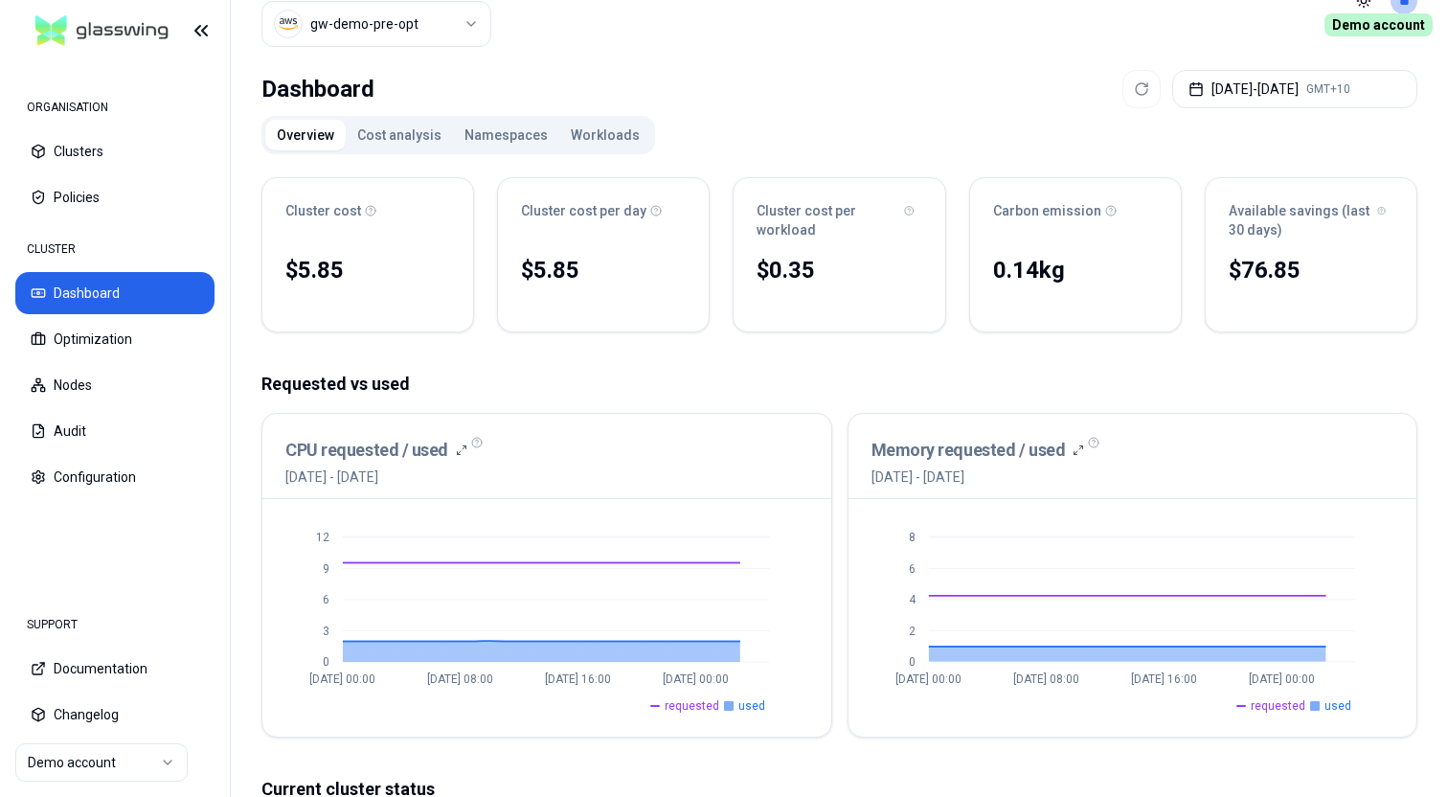
scroll to position [47, 0]
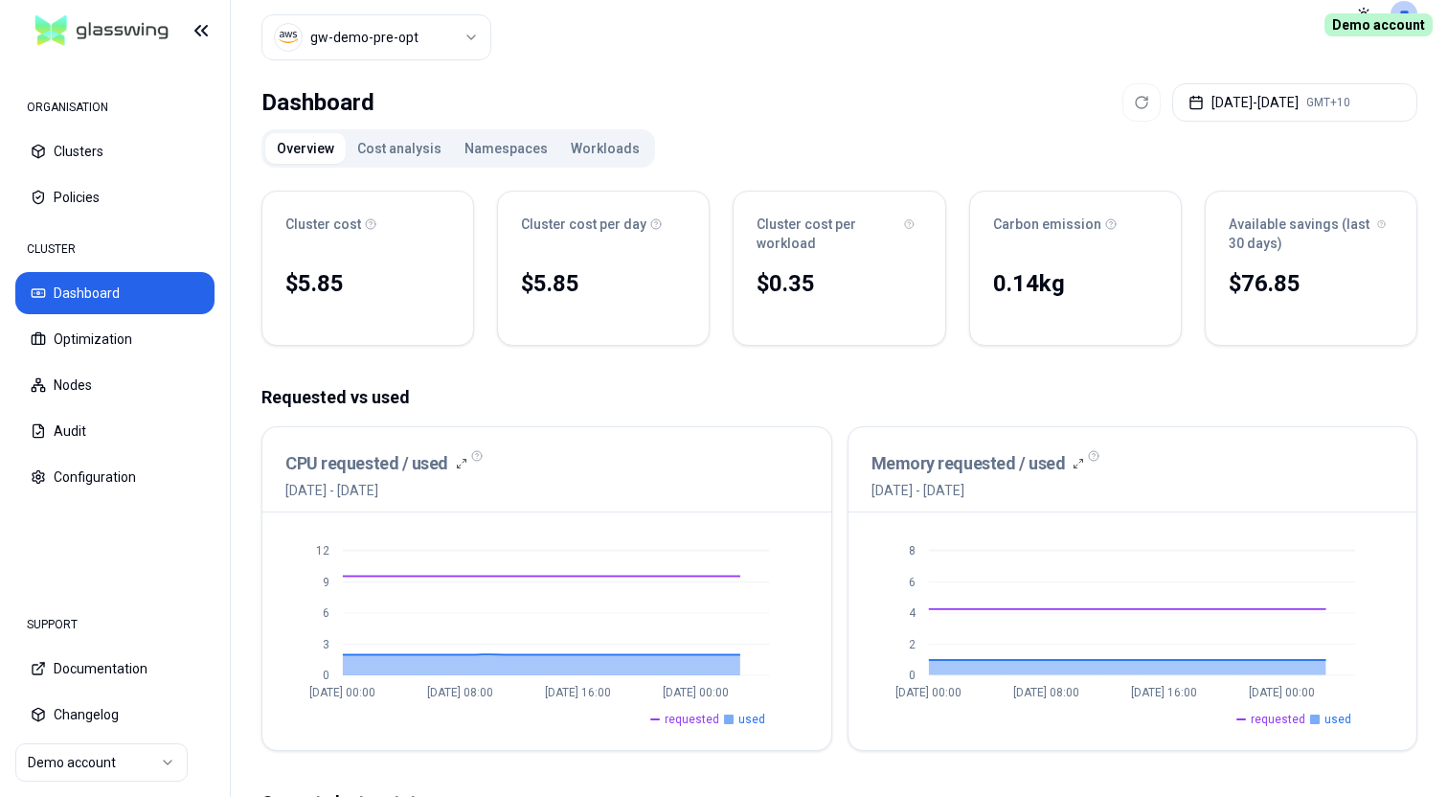
click at [497, 156] on button "Namespaces" at bounding box center [506, 148] width 106 height 31
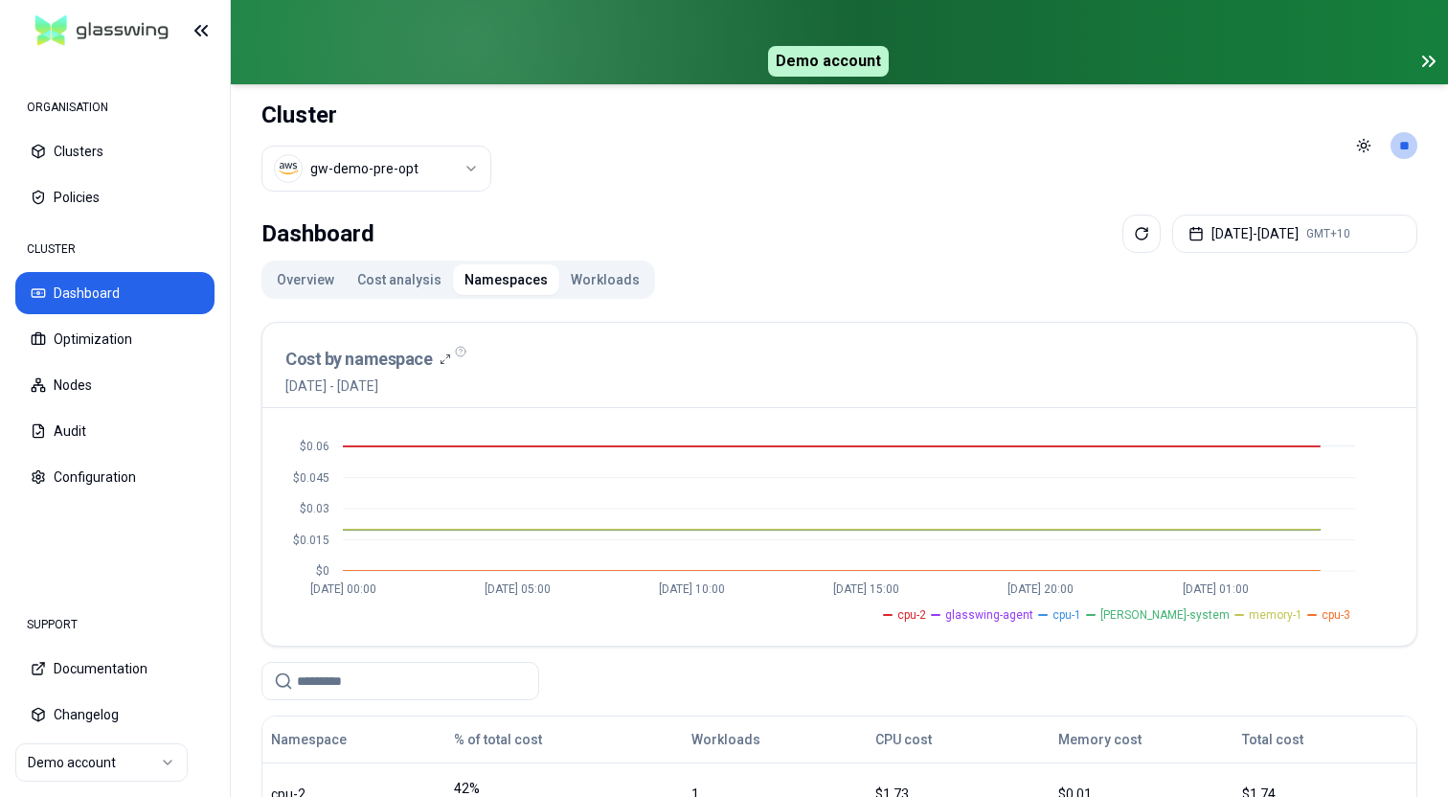
click at [1430, 63] on icon at bounding box center [1428, 61] width 23 height 23
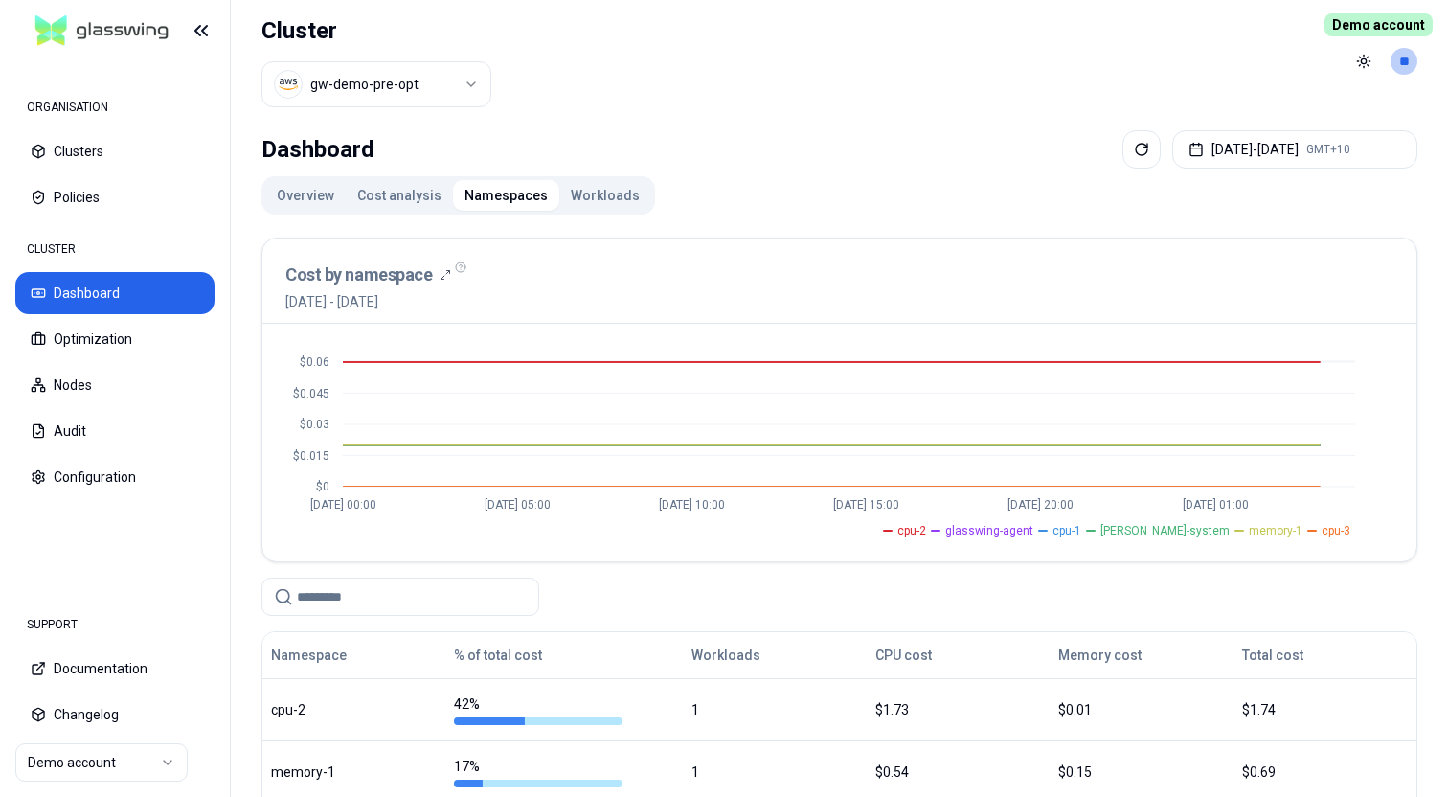
click at [590, 195] on button "Workloads" at bounding box center [605, 195] width 92 height 31
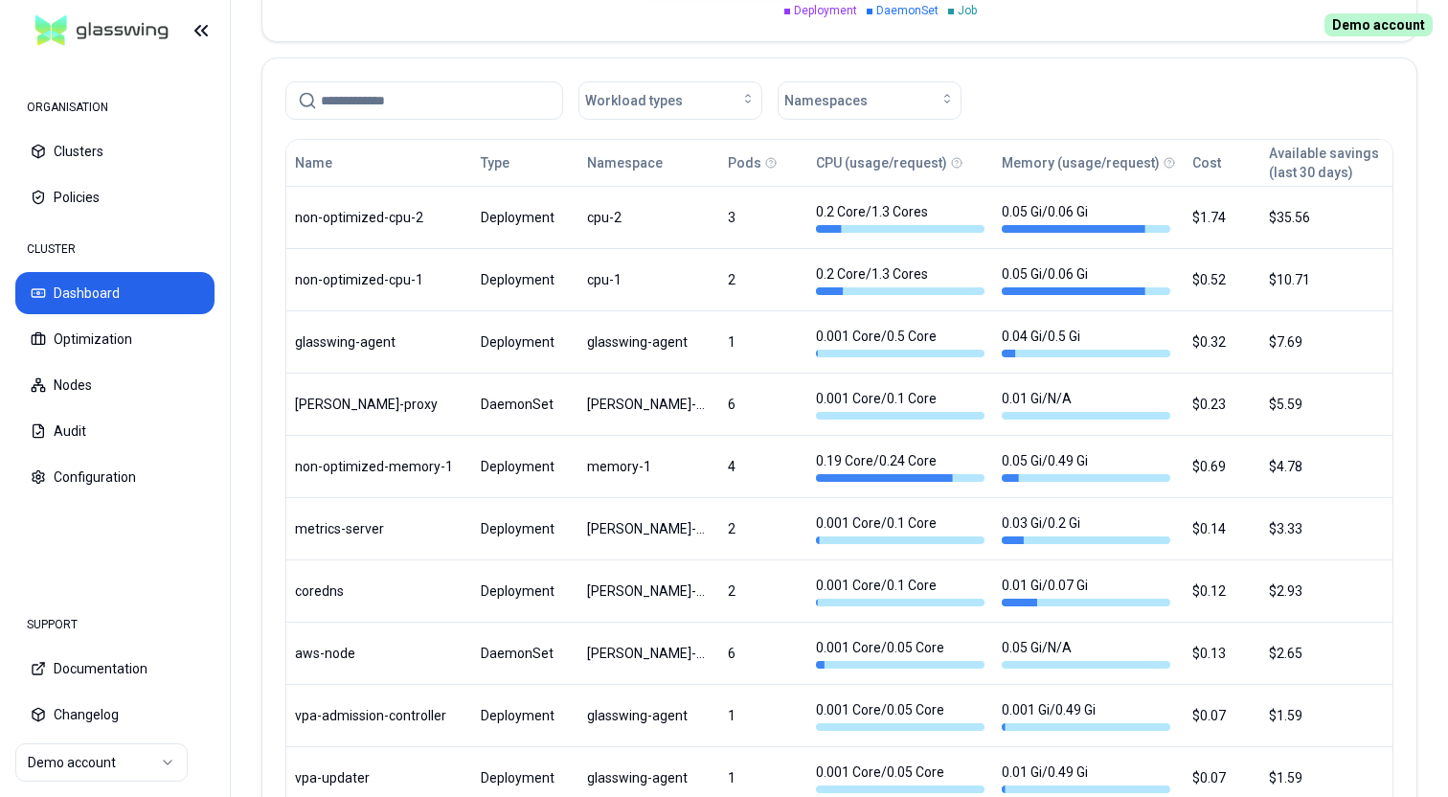
scroll to position [1033, 0]
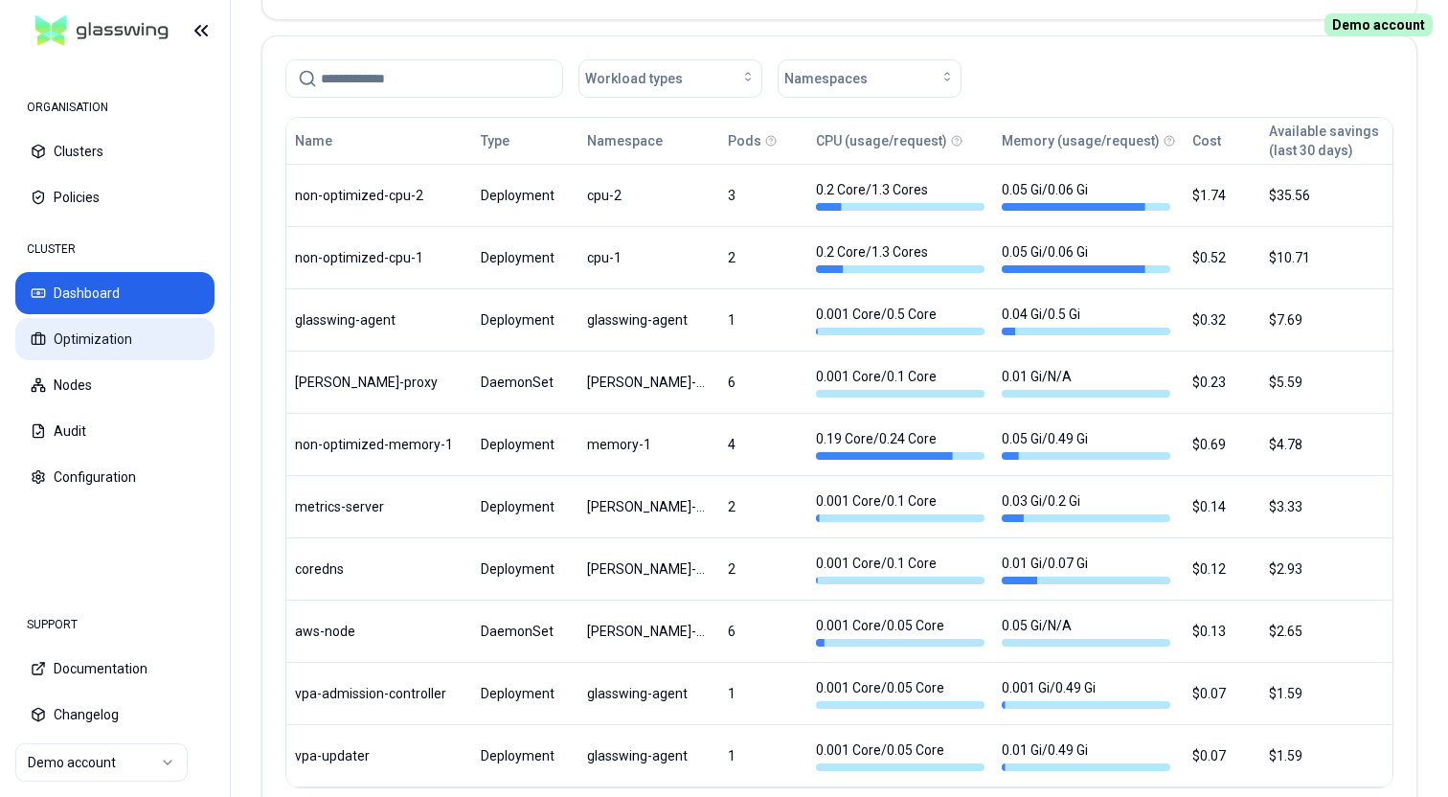
click at [79, 344] on button "Optimization" at bounding box center [114, 339] width 199 height 42
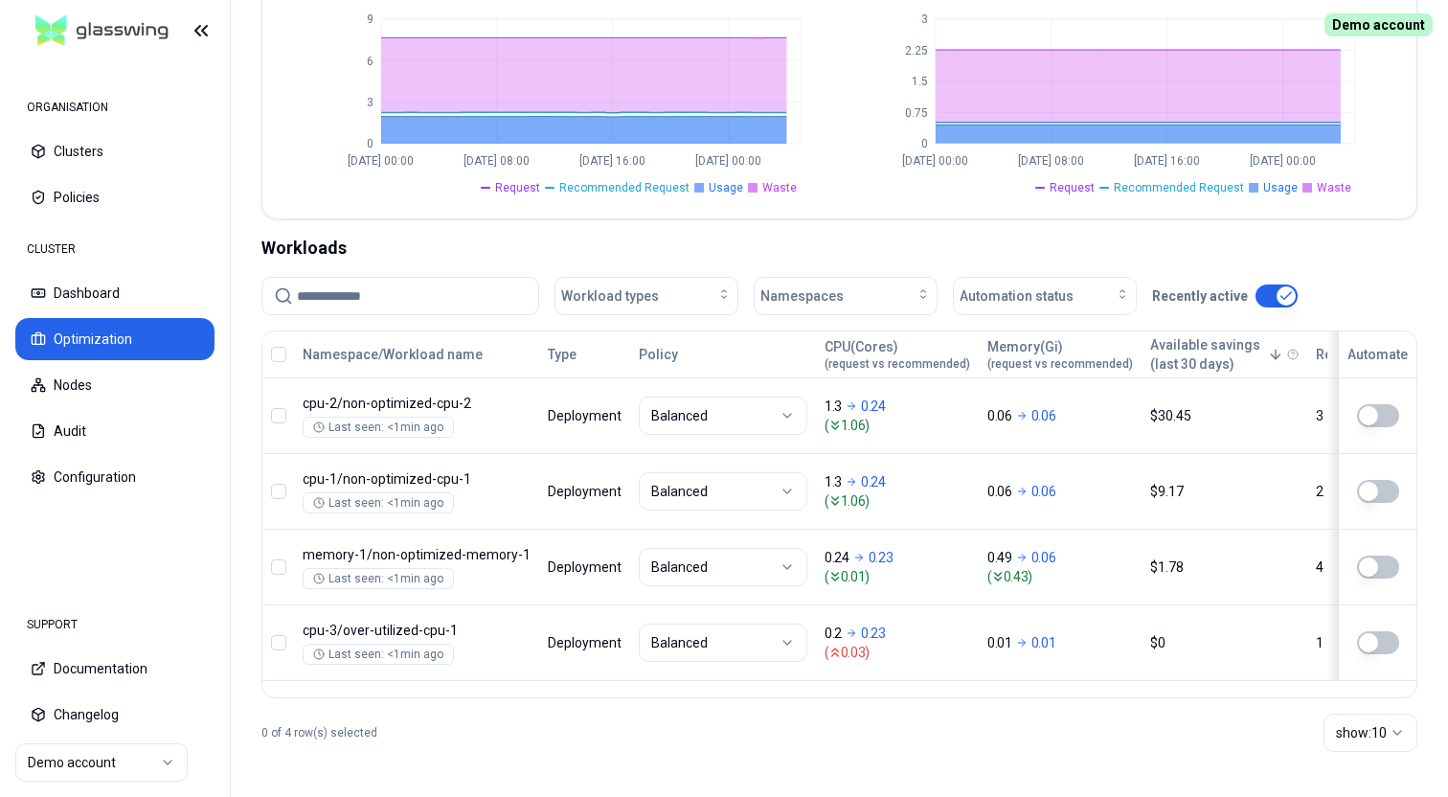
scroll to position [494, 0]
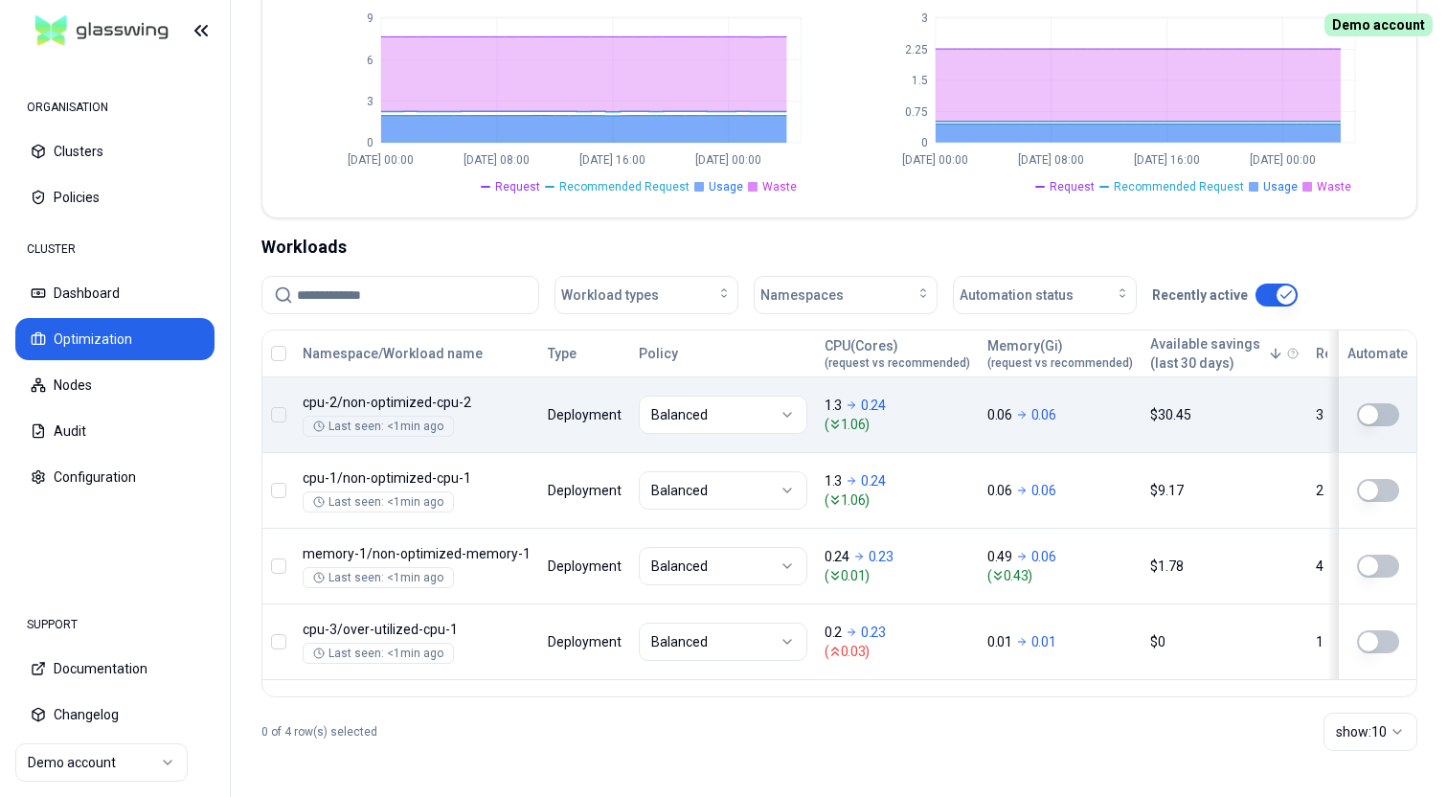
click at [769, 418] on html "ORGANISATION Clusters Policies CLUSTER Dashboard Optimization Nodes Audit Confi…" at bounding box center [724, 398] width 1448 height 797
click at [1376, 414] on button "button" at bounding box center [1378, 414] width 42 height 23
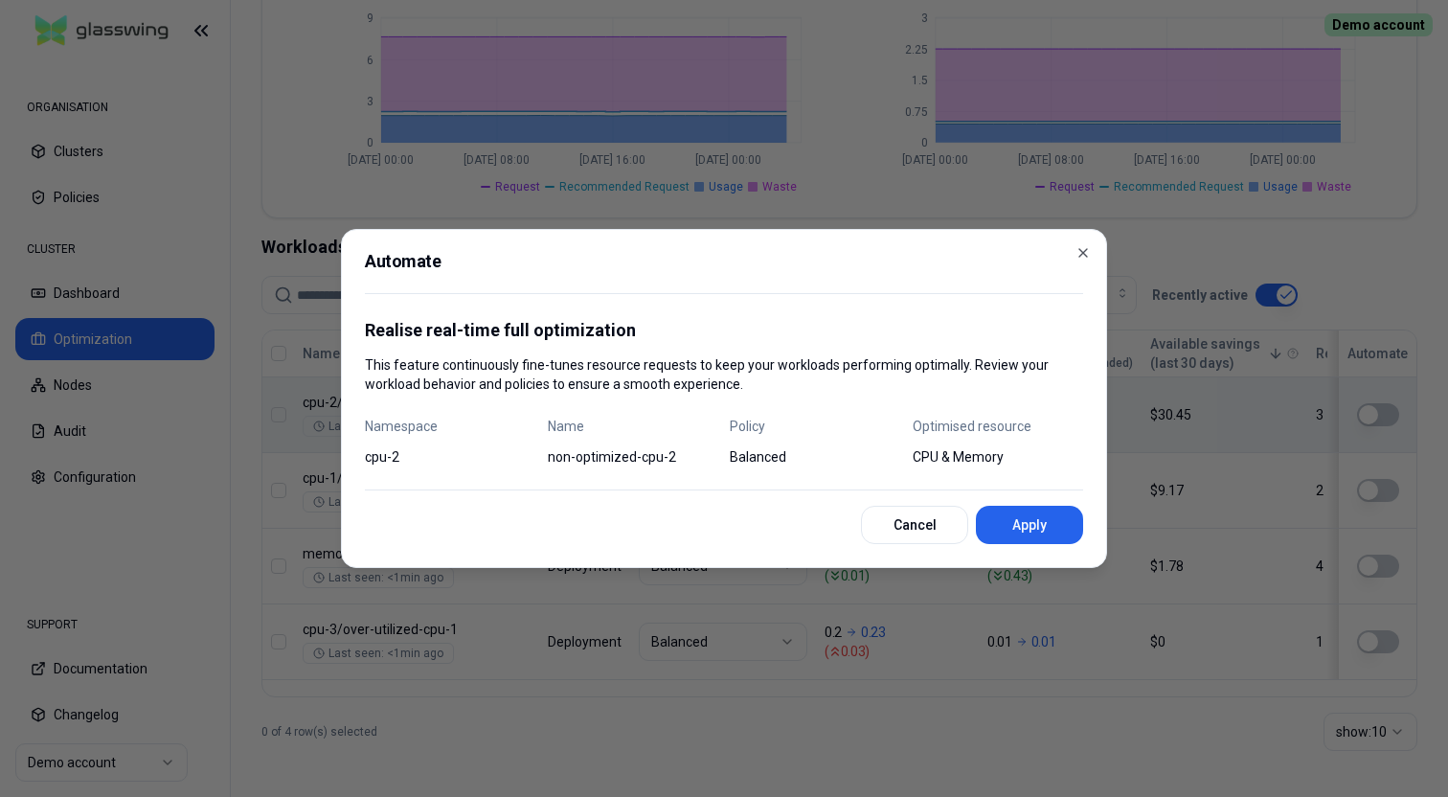
click at [1088, 238] on div "Automate Realise real-time full optimization This feature continuously fine-tun…" at bounding box center [724, 398] width 766 height 339
click at [1088, 248] on icon "button" at bounding box center [1082, 252] width 15 height 15
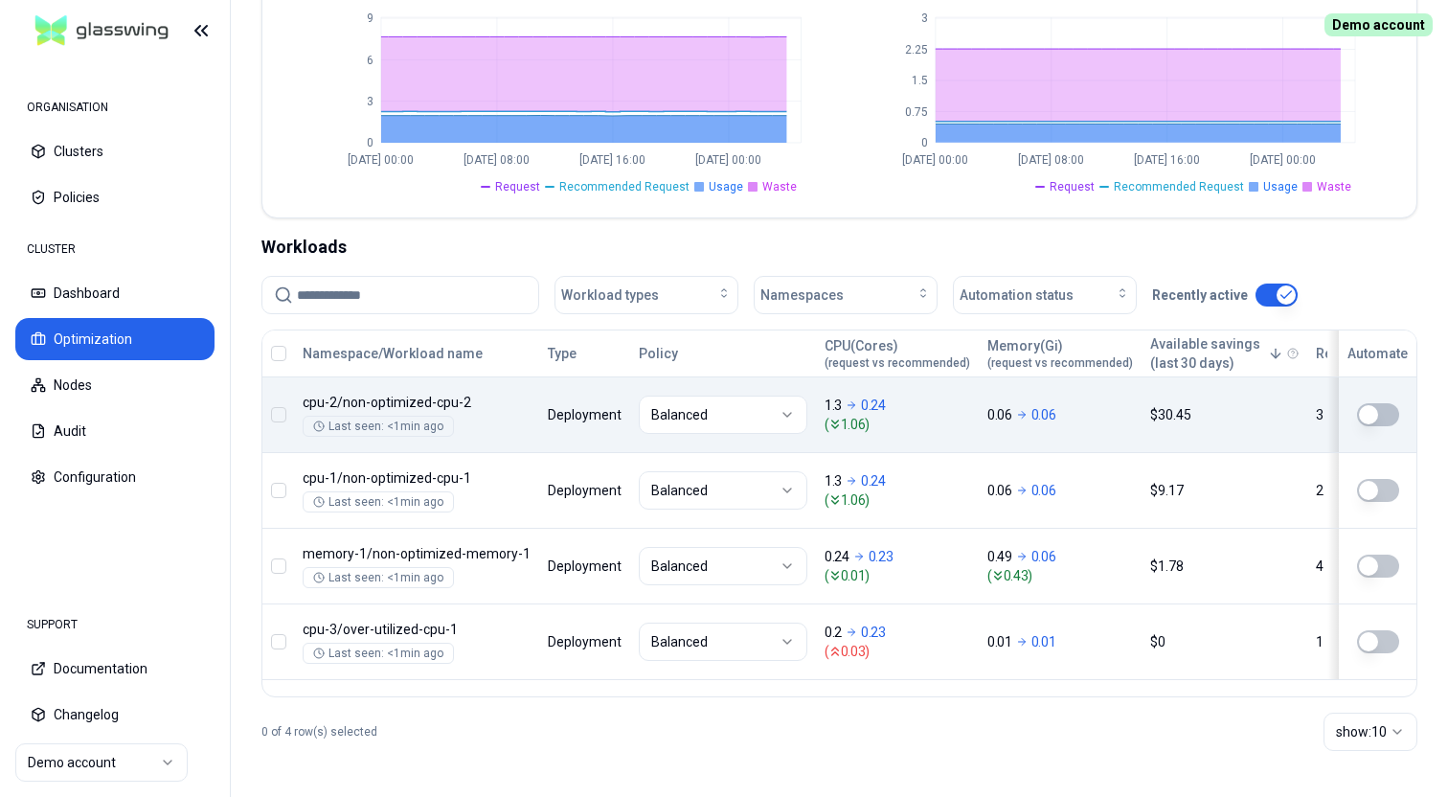
click at [276, 354] on button "button" at bounding box center [278, 353] width 15 height 15
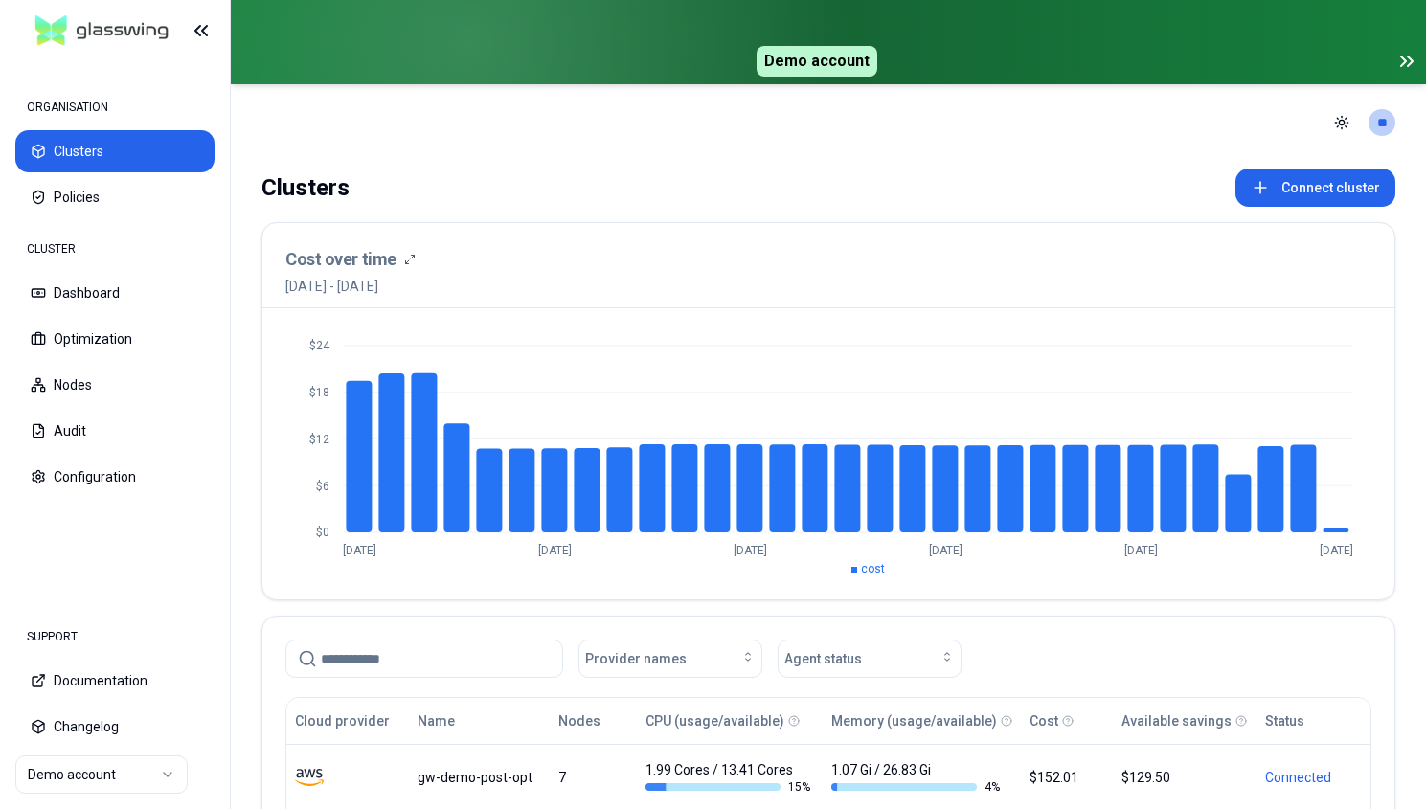
click at [1415, 65] on icon at bounding box center [1406, 61] width 23 height 23
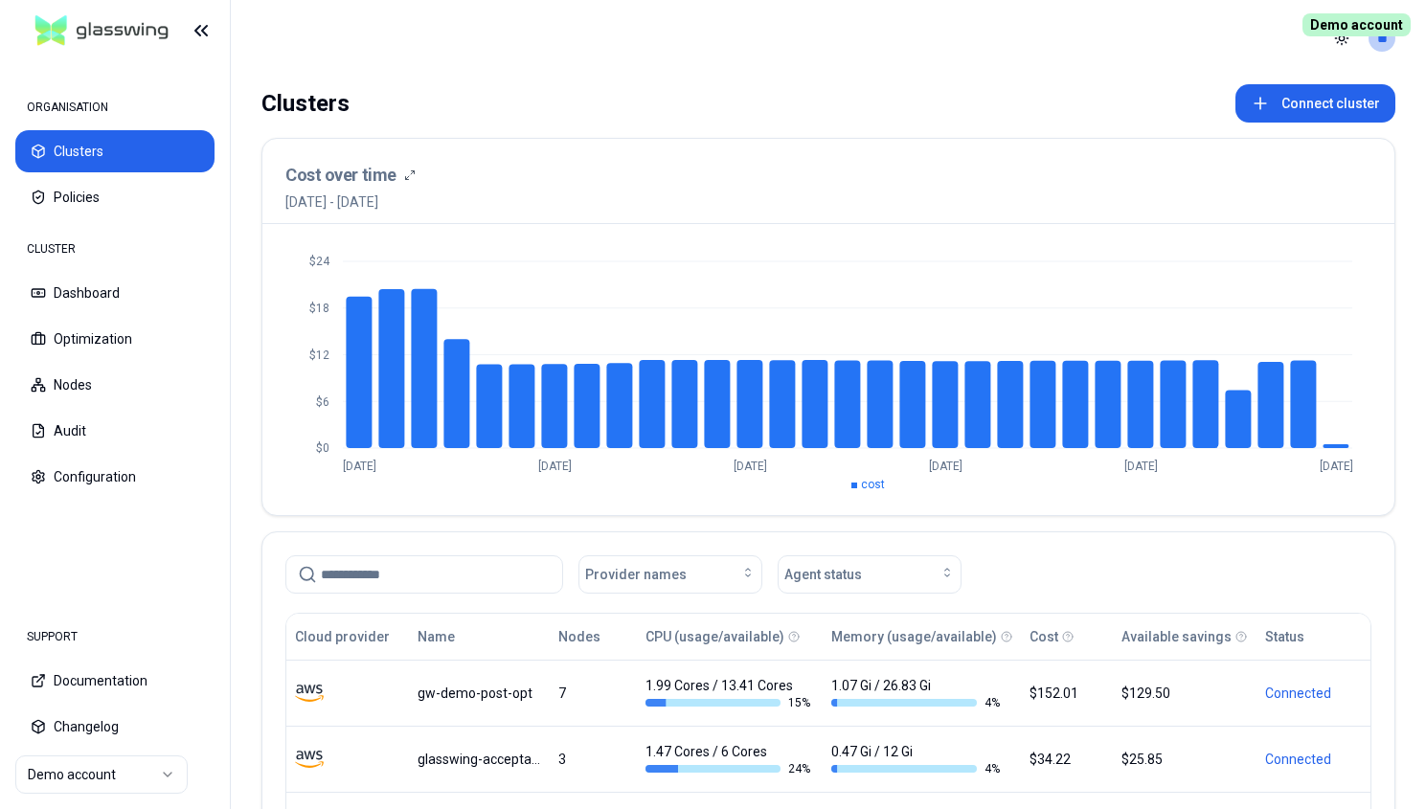
scroll to position [306, 0]
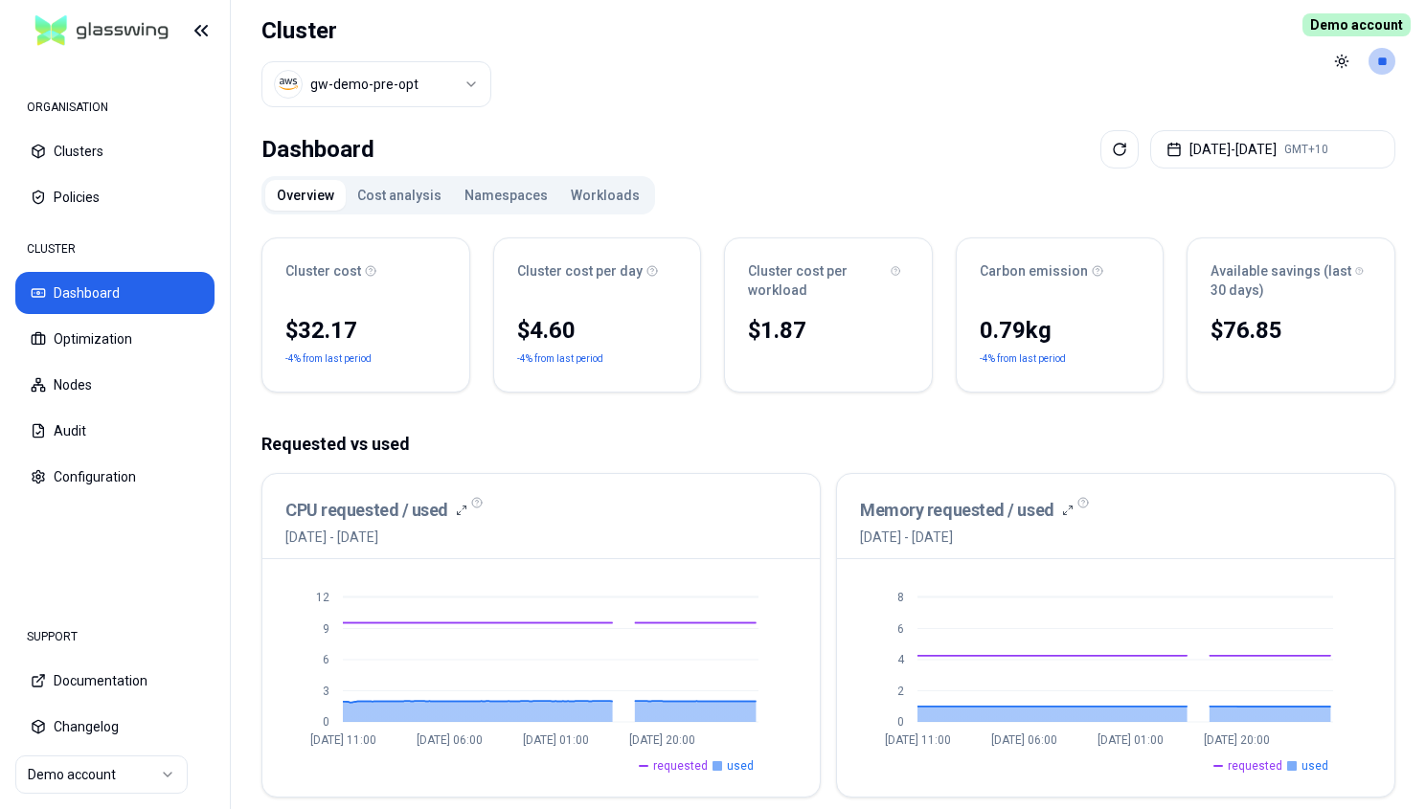
scroll to position [195, 0]
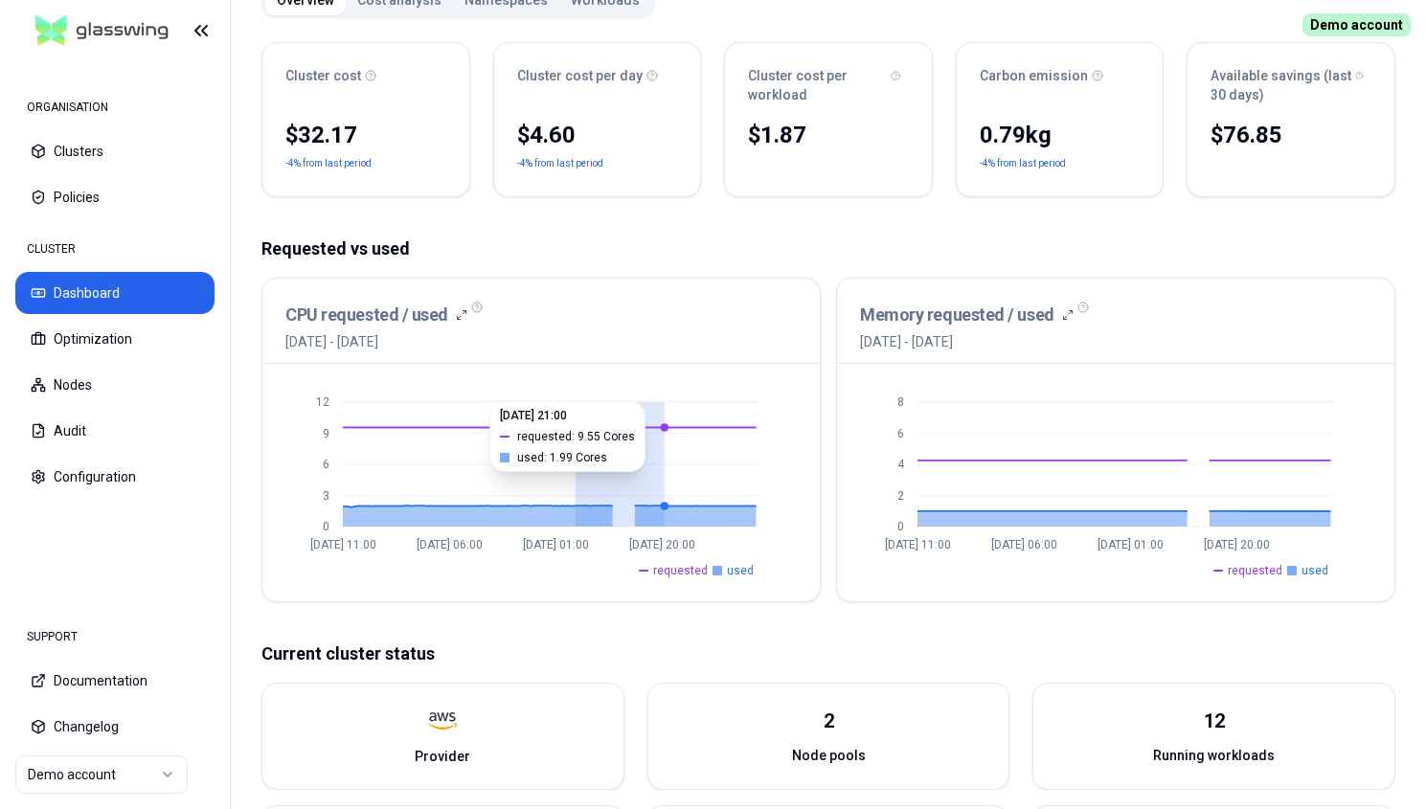
drag, startPoint x: 576, startPoint y: 449, endPoint x: 679, endPoint y: 451, distance: 102.5
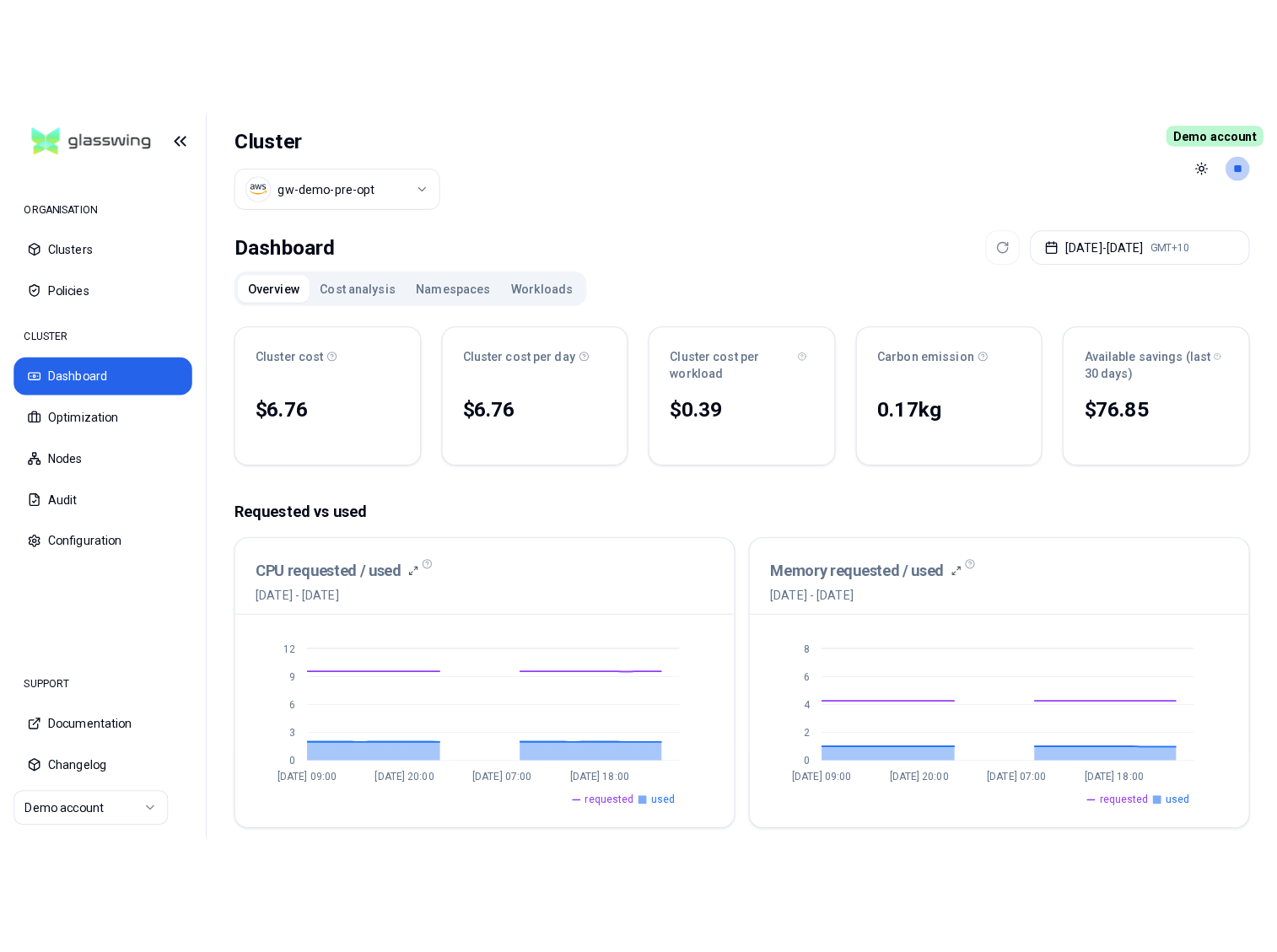
scroll to position [172, 0]
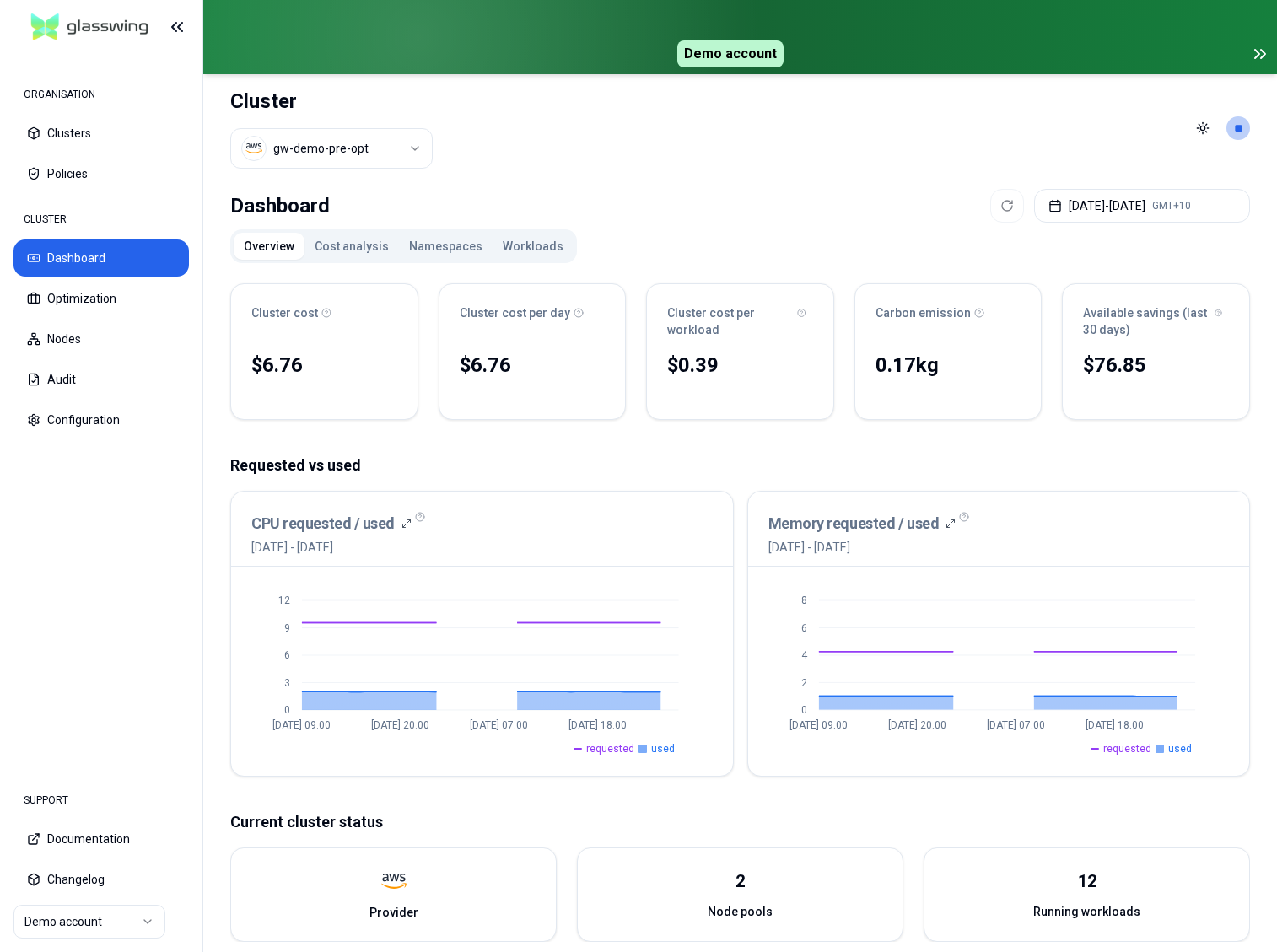
click at [1266, 55] on icon at bounding box center [1259, 54] width 20 height 20
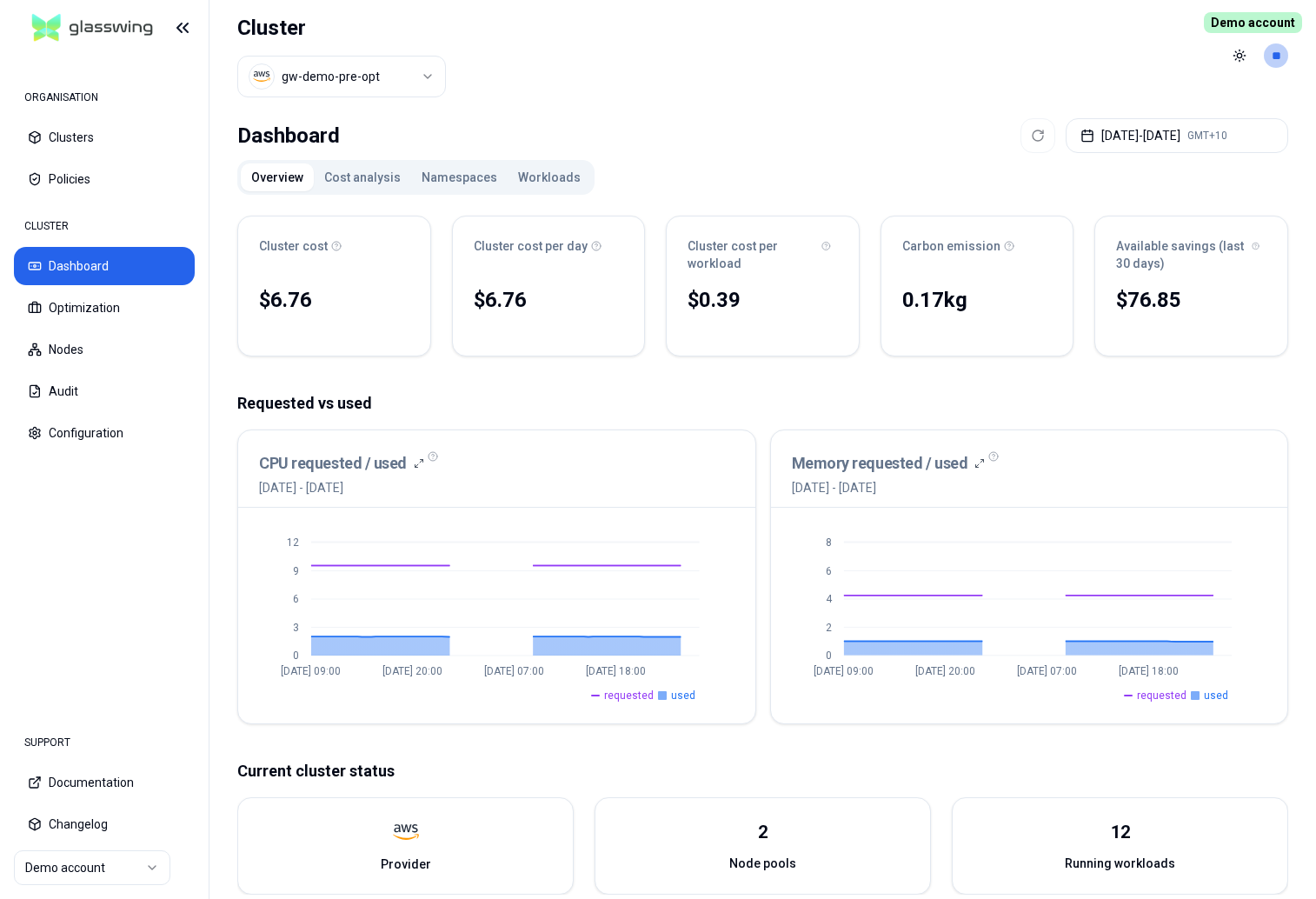
click at [810, 67] on header "Cluster gw-demo-pre-opt Toggle theme **" at bounding box center [762, 55] width 1106 height 112
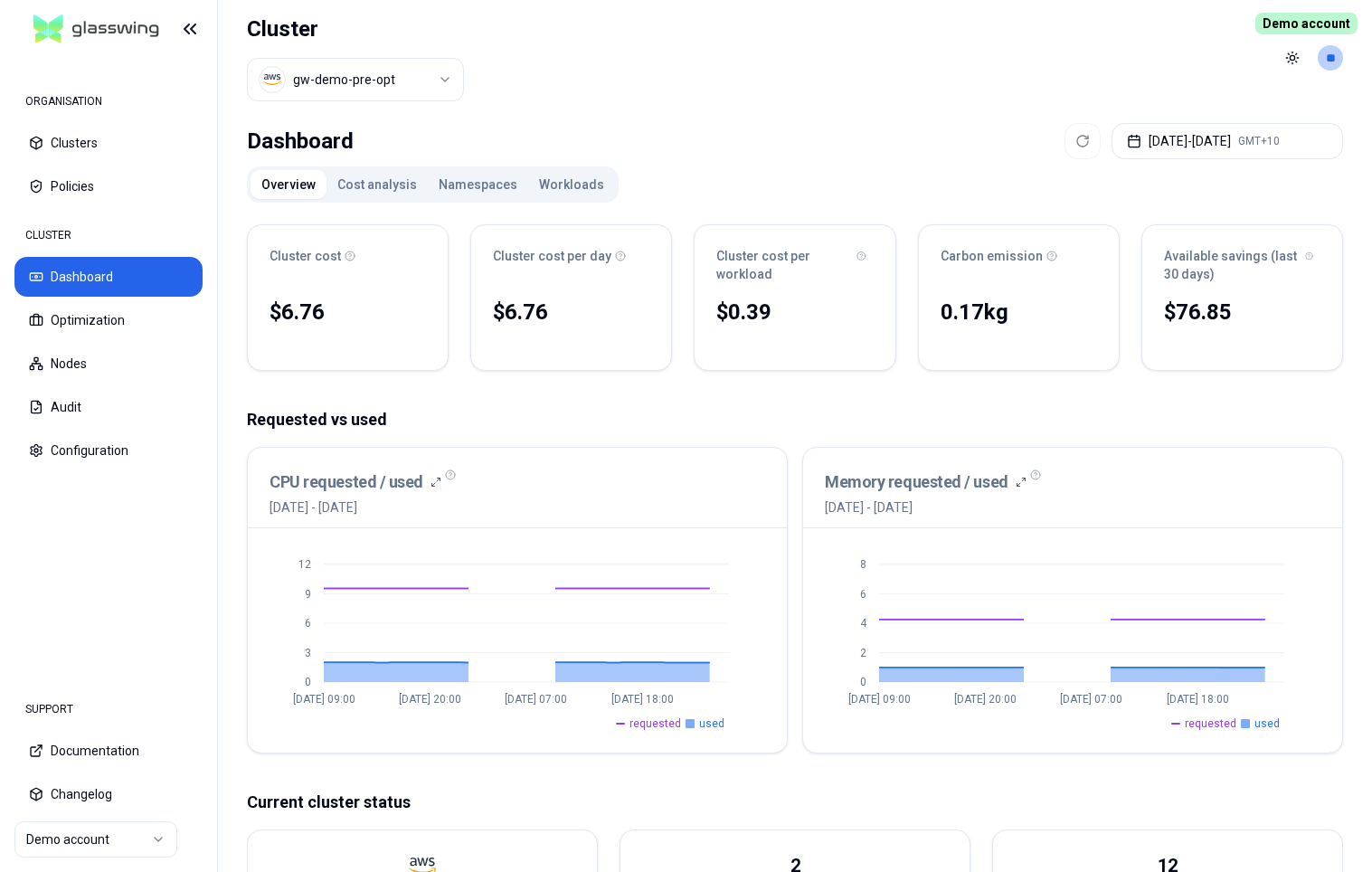
click at [728, 54] on header "Cluster gw-demo-pre-opt Toggle theme **" at bounding box center [796, 58] width 1155 height 116
